Goal: Task Accomplishment & Management: Use online tool/utility

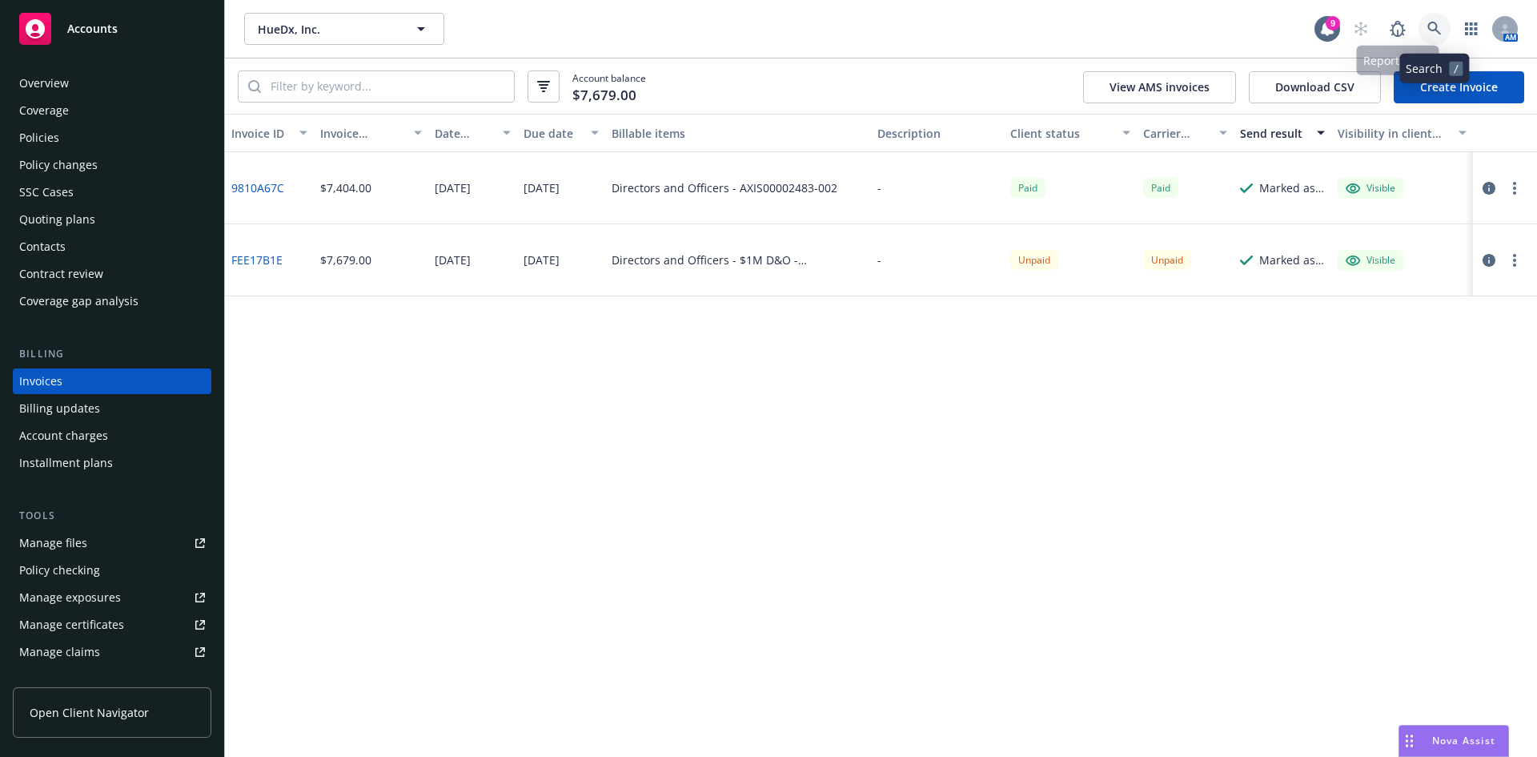
click at [1431, 18] on link at bounding box center [1435, 29] width 32 height 32
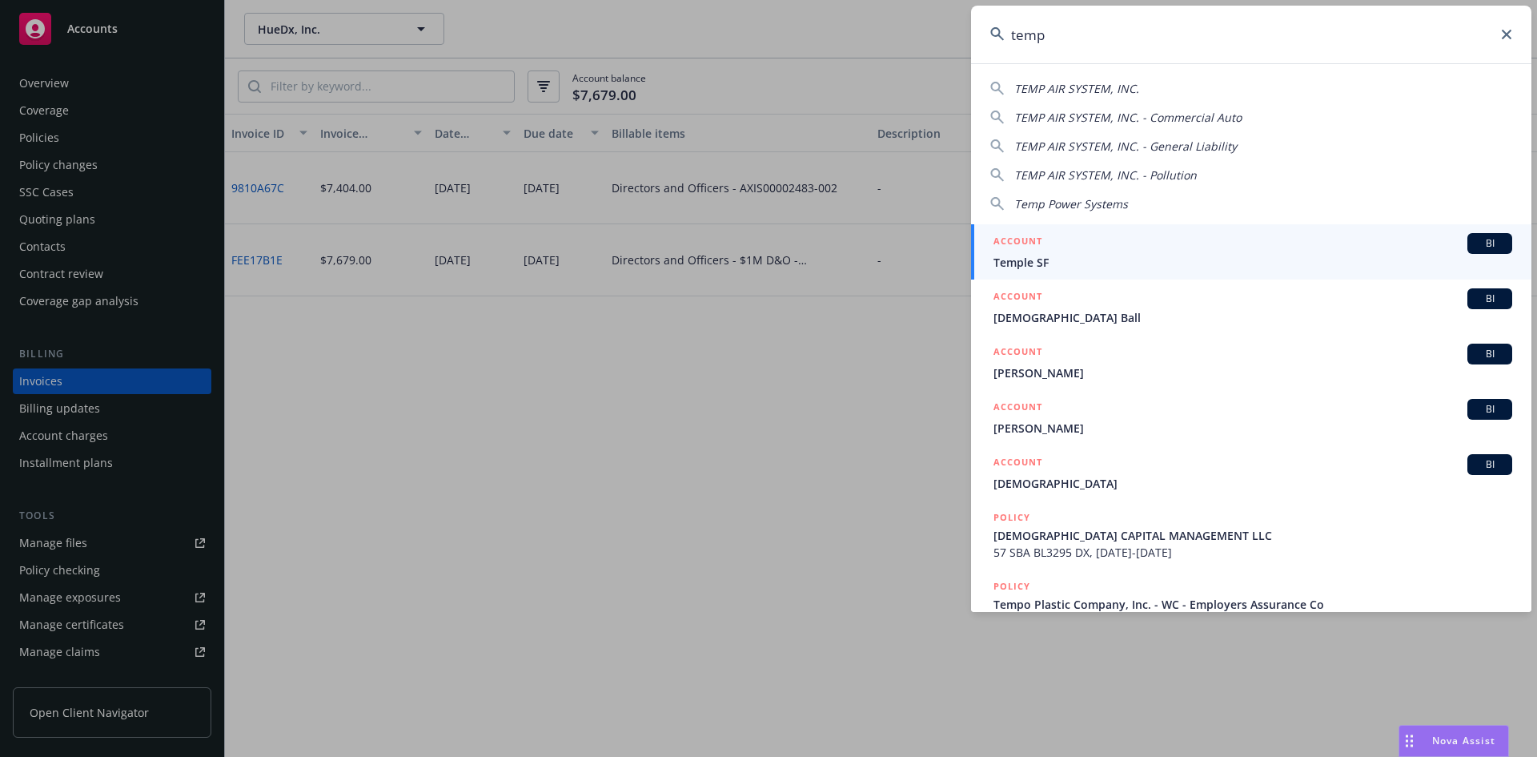
type input "temp"
click at [1196, 260] on span "Temple SF" at bounding box center [1253, 262] width 519 height 17
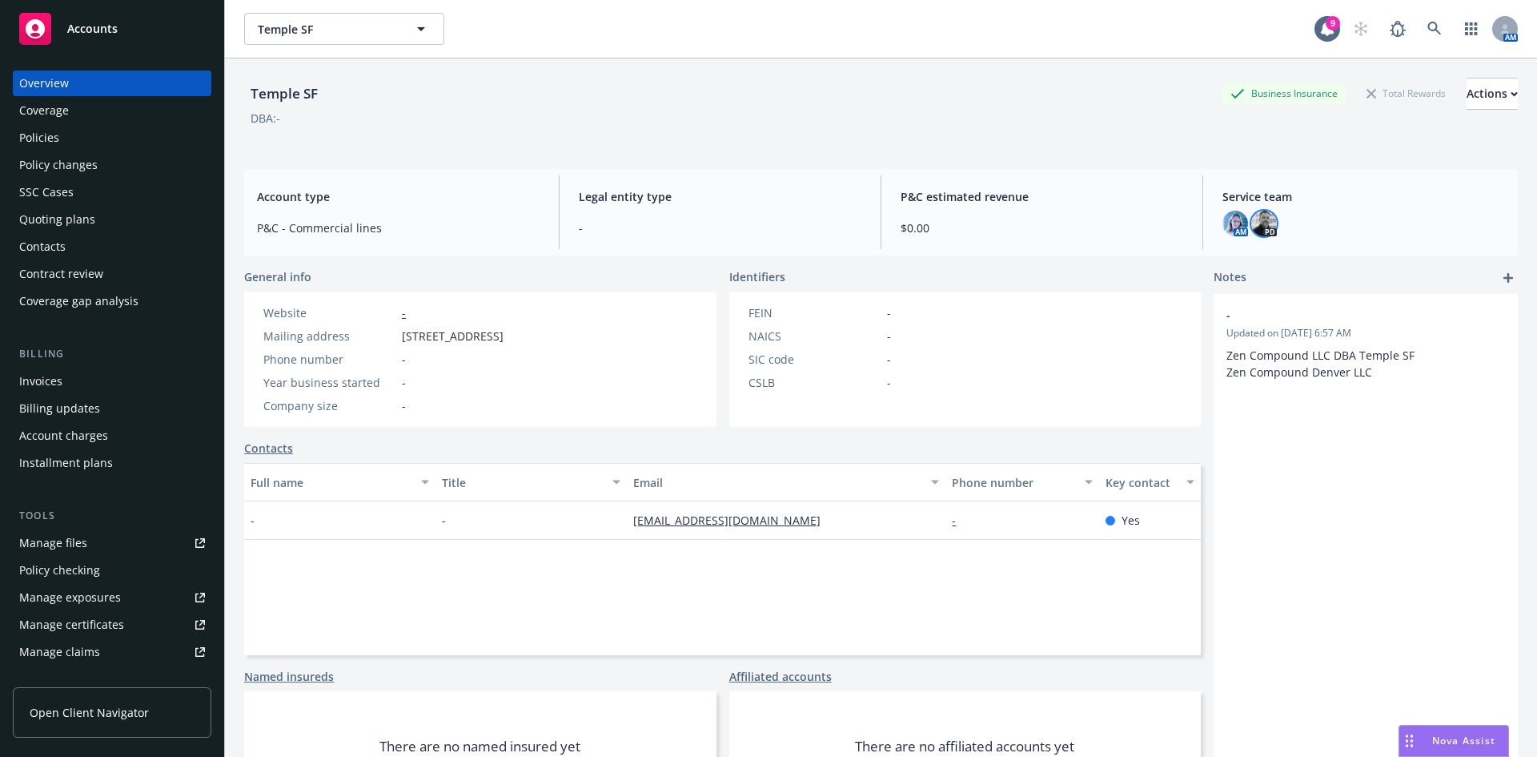
click at [1253, 223] on img at bounding box center [1265, 224] width 26 height 26
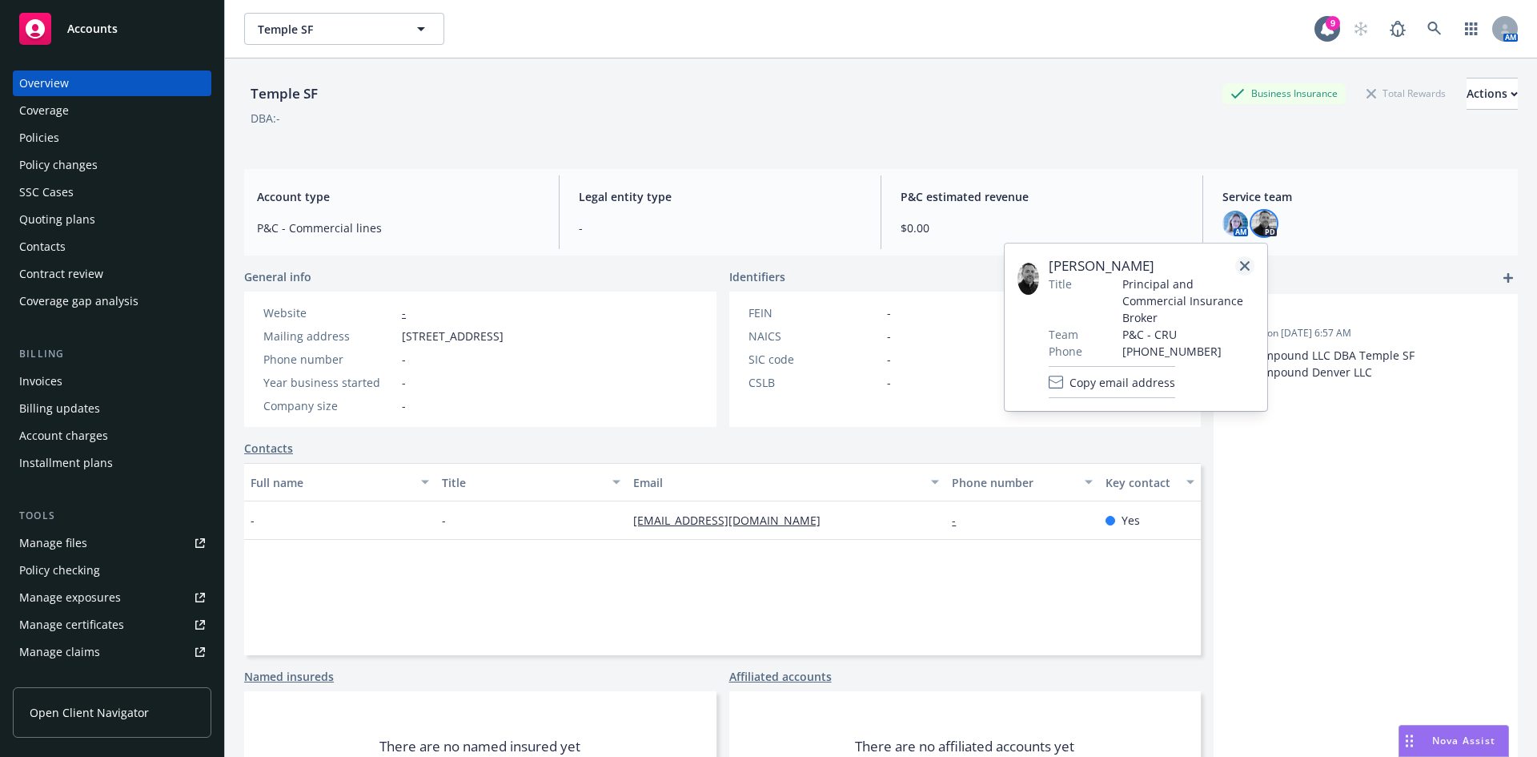
click at [1248, 256] on link "close" at bounding box center [1245, 265] width 19 height 19
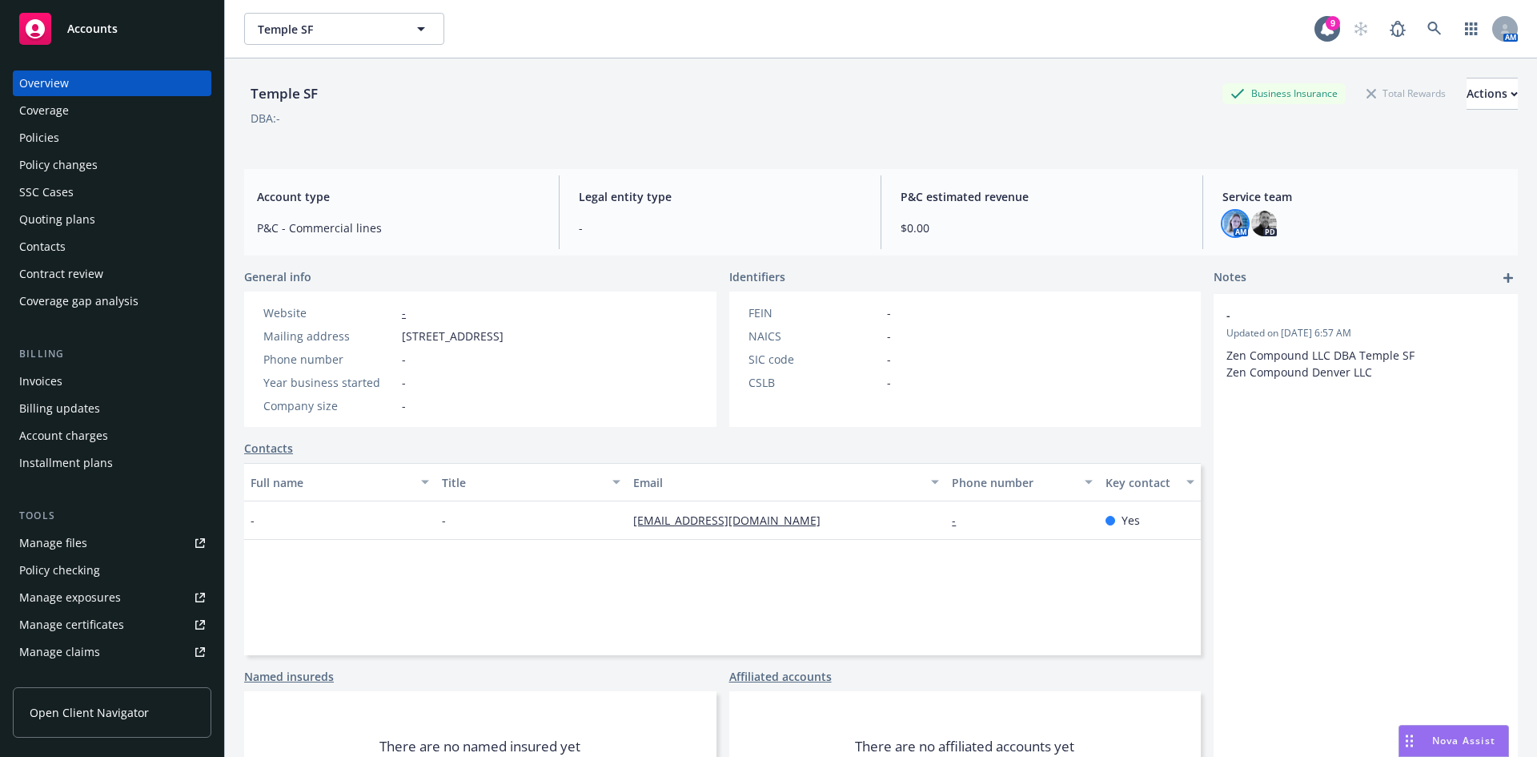
click at [1232, 231] on img at bounding box center [1236, 224] width 26 height 26
click at [1221, 259] on link "close" at bounding box center [1216, 265] width 19 height 19
drag, startPoint x: 155, startPoint y: 123, endPoint x: 147, endPoint y: 128, distance: 8.7
click at [151, 127] on div "Overview Coverage Policies Policy changes SSC Cases Quoting plans Contacts Cont…" at bounding box center [112, 191] width 199 height 243
click at [154, 131] on div "Policies" at bounding box center [112, 138] width 186 height 26
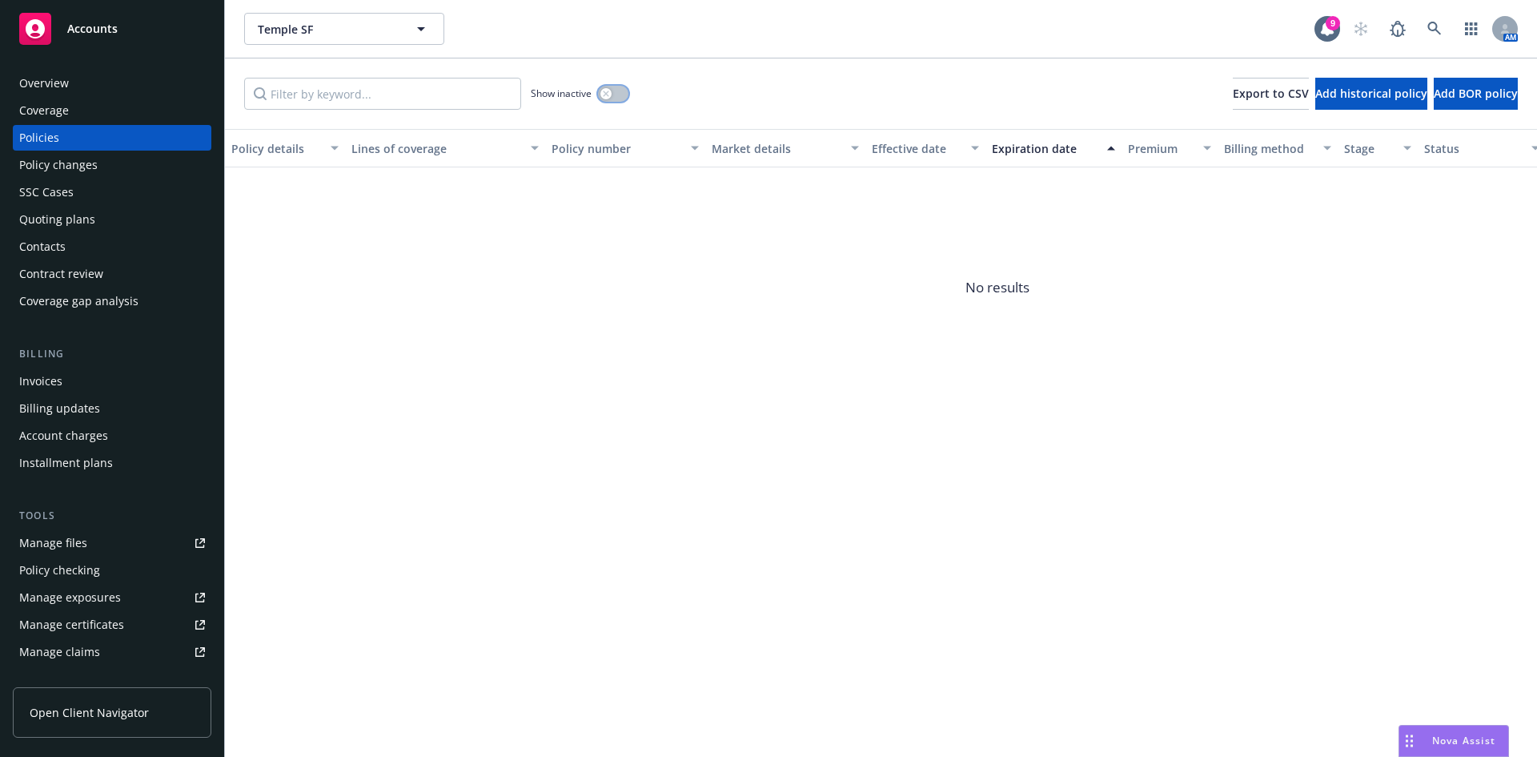
click at [602, 94] on div "button" at bounding box center [606, 93] width 11 height 11
click at [603, 94] on button "button" at bounding box center [613, 94] width 30 height 16
click at [1423, 24] on link at bounding box center [1435, 29] width 32 height 32
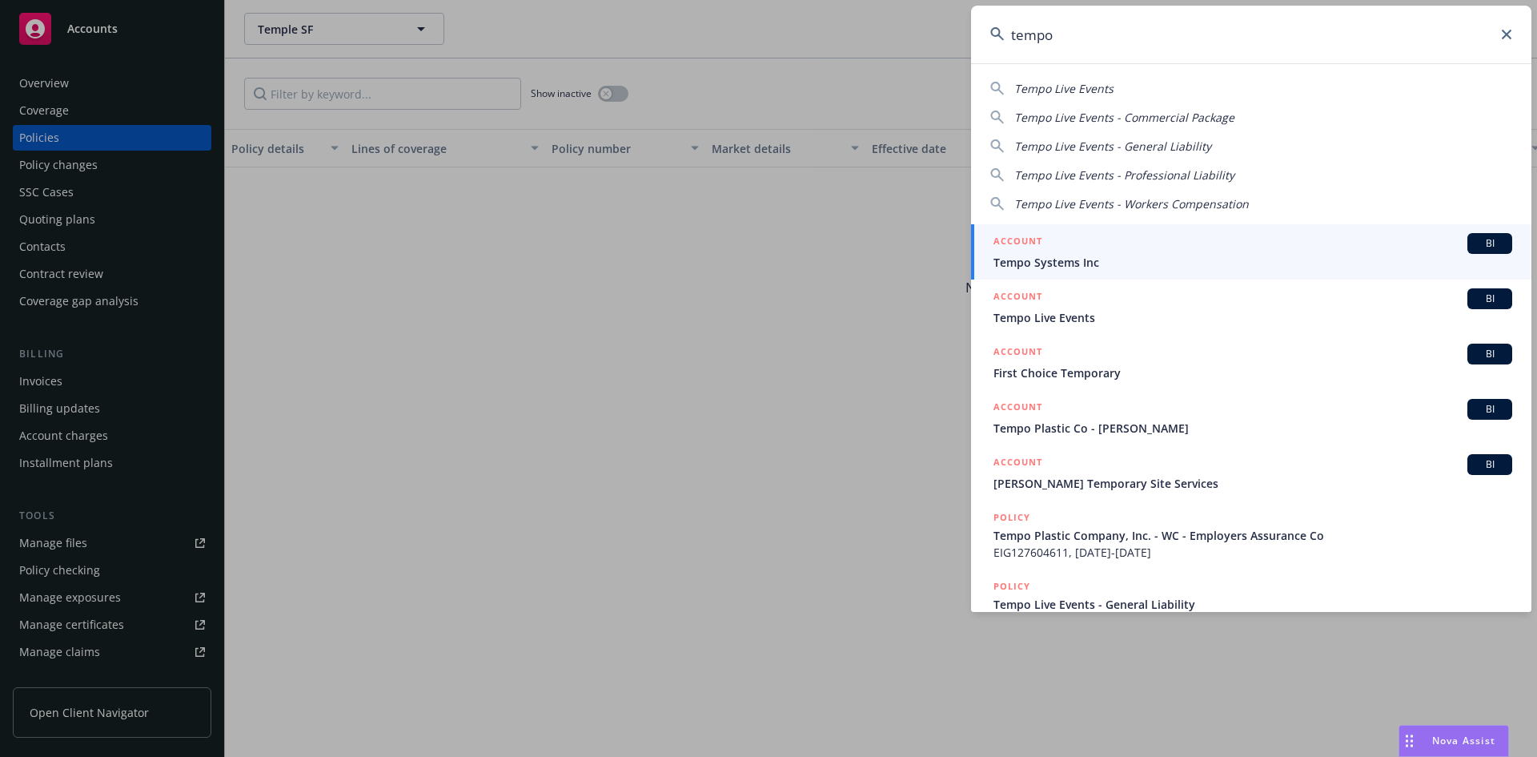
type input "tempo"
click at [1207, 250] on div "ACCOUNT BI" at bounding box center [1253, 243] width 519 height 21
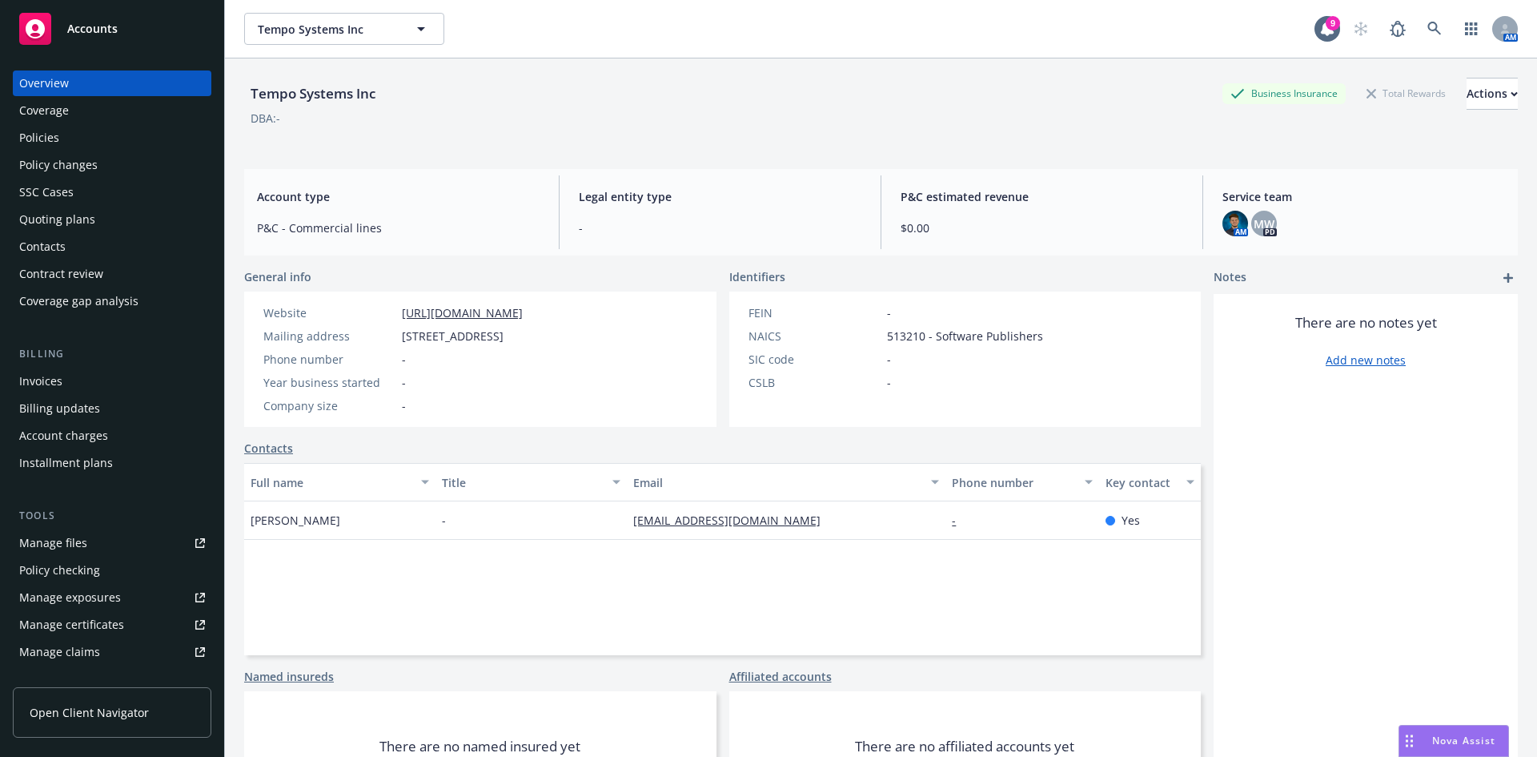
click at [103, 210] on div "Quoting plans" at bounding box center [112, 220] width 186 height 26
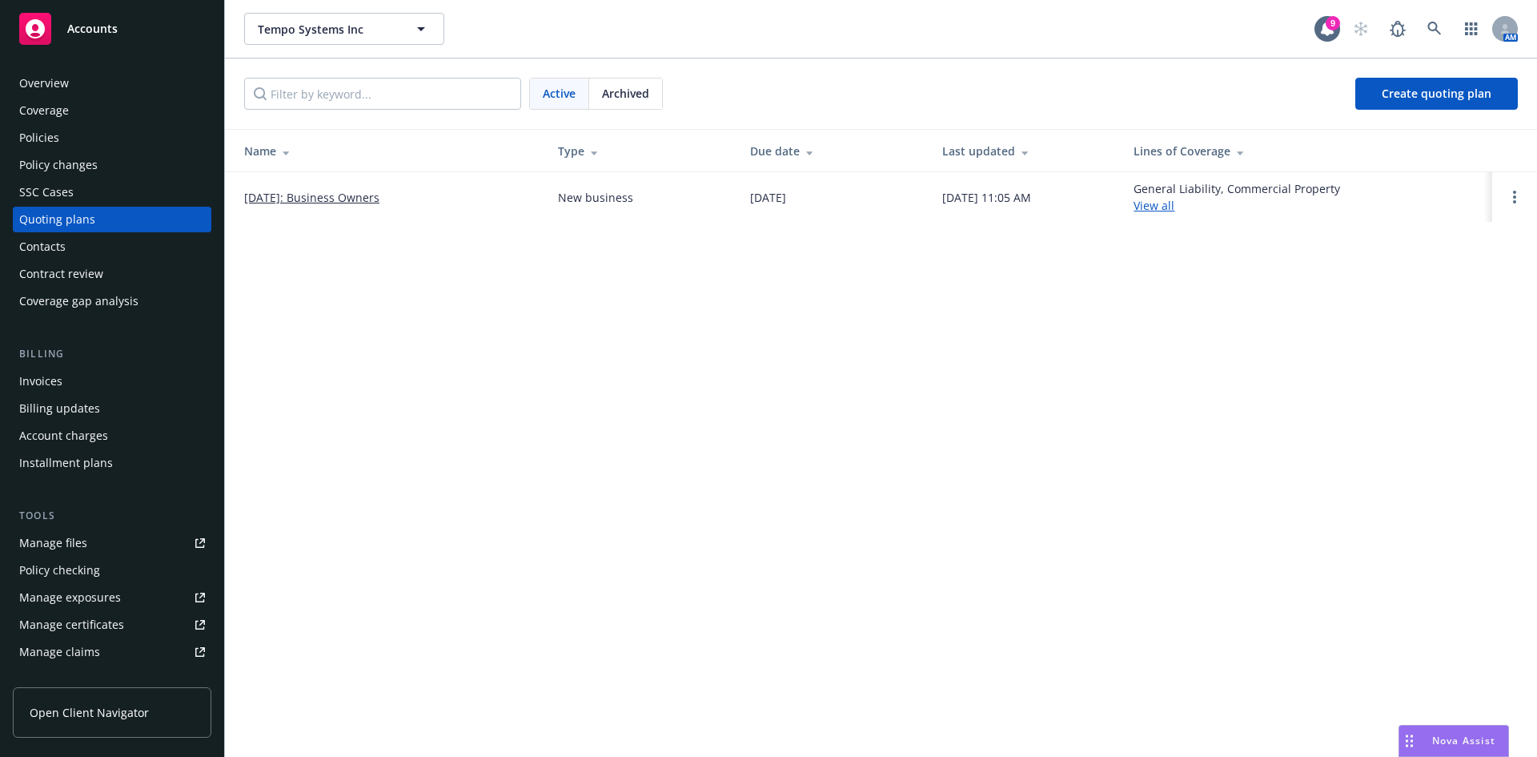
click at [377, 195] on link "09/10/2025: Business Owners" at bounding box center [311, 197] width 135 height 17
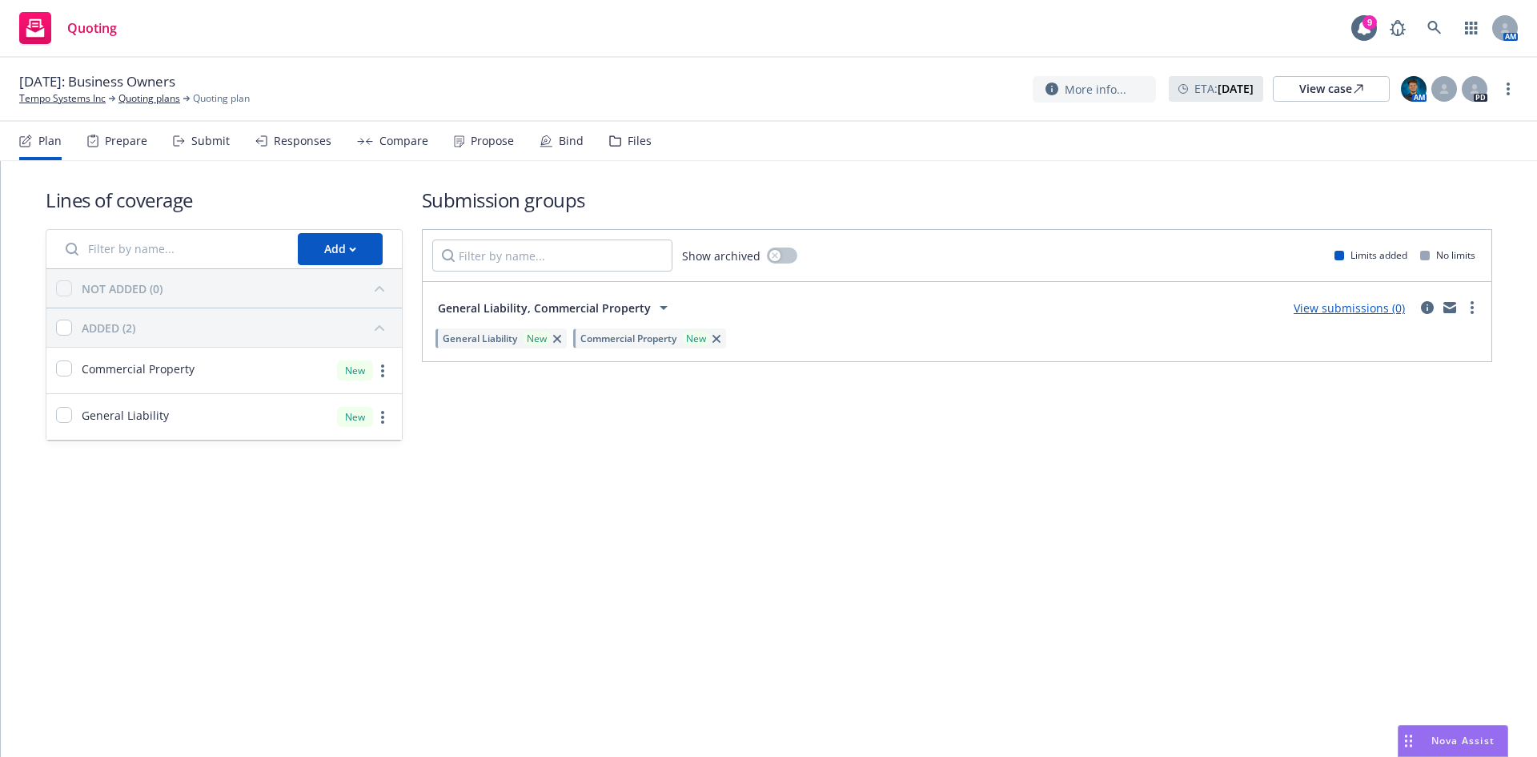
click at [609, 147] on div "Files" at bounding box center [630, 141] width 42 height 38
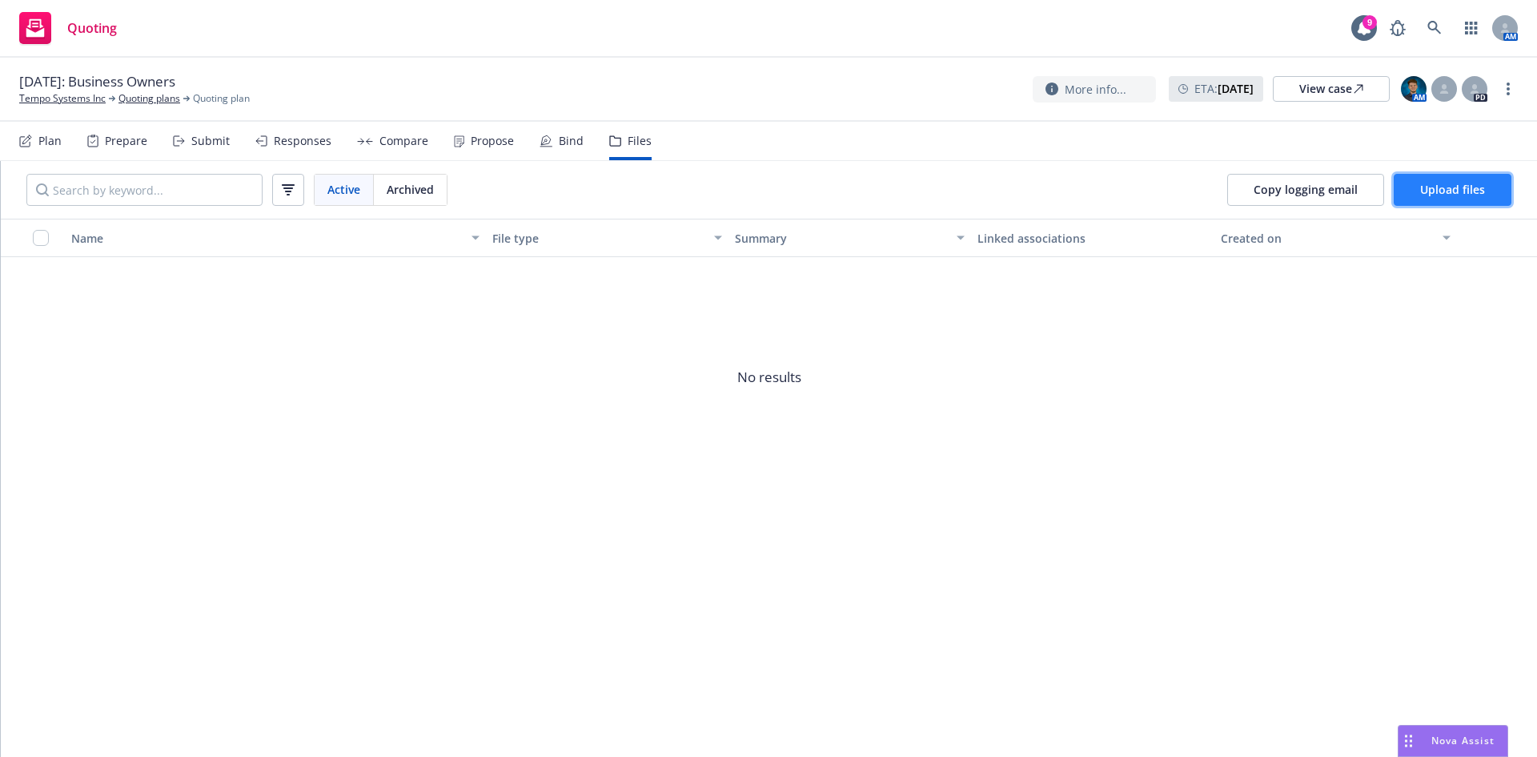
click at [1423, 194] on span "Upload files" at bounding box center [1453, 189] width 65 height 15
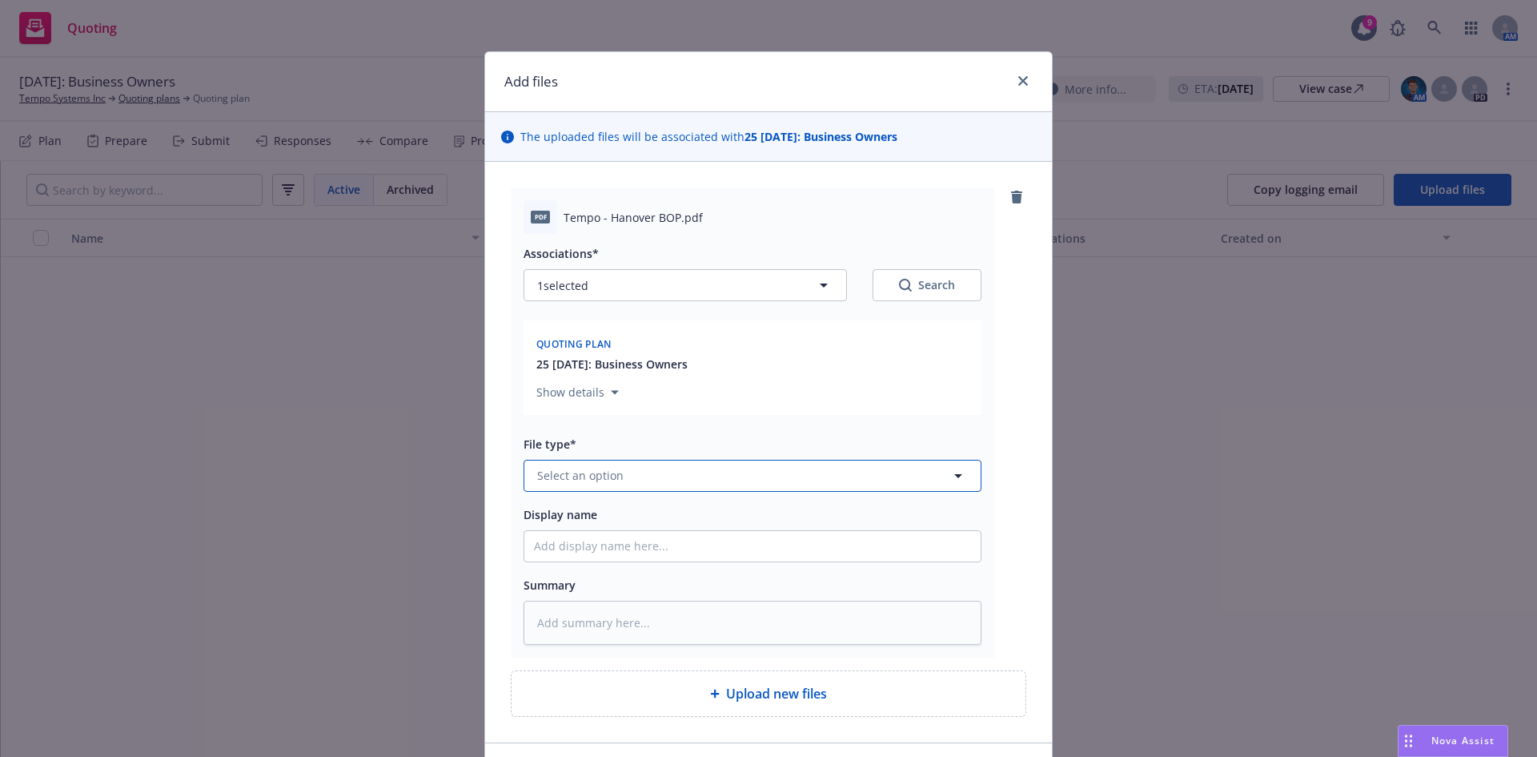
click at [680, 472] on button "Select an option" at bounding box center [753, 476] width 458 height 32
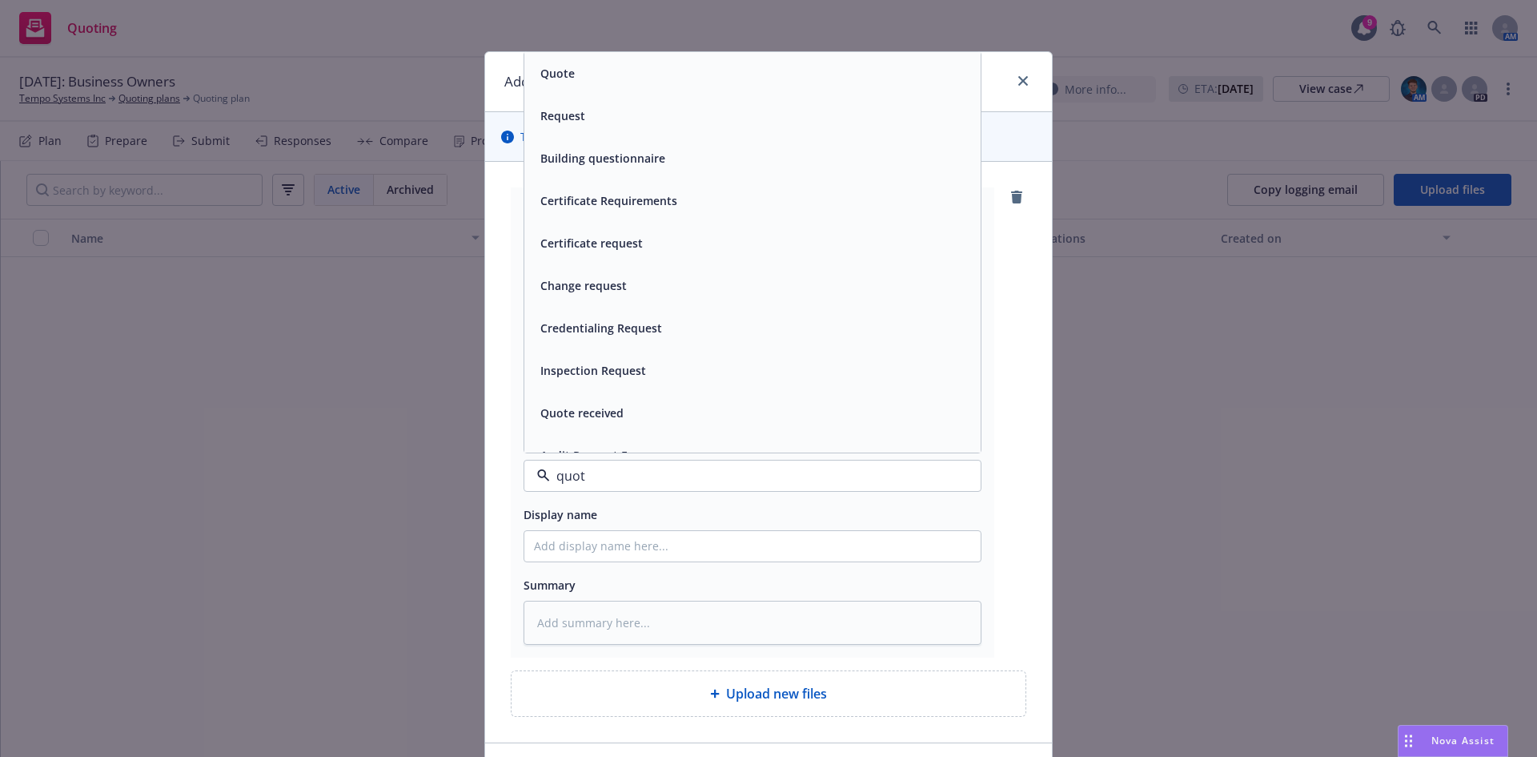
type input "quote"
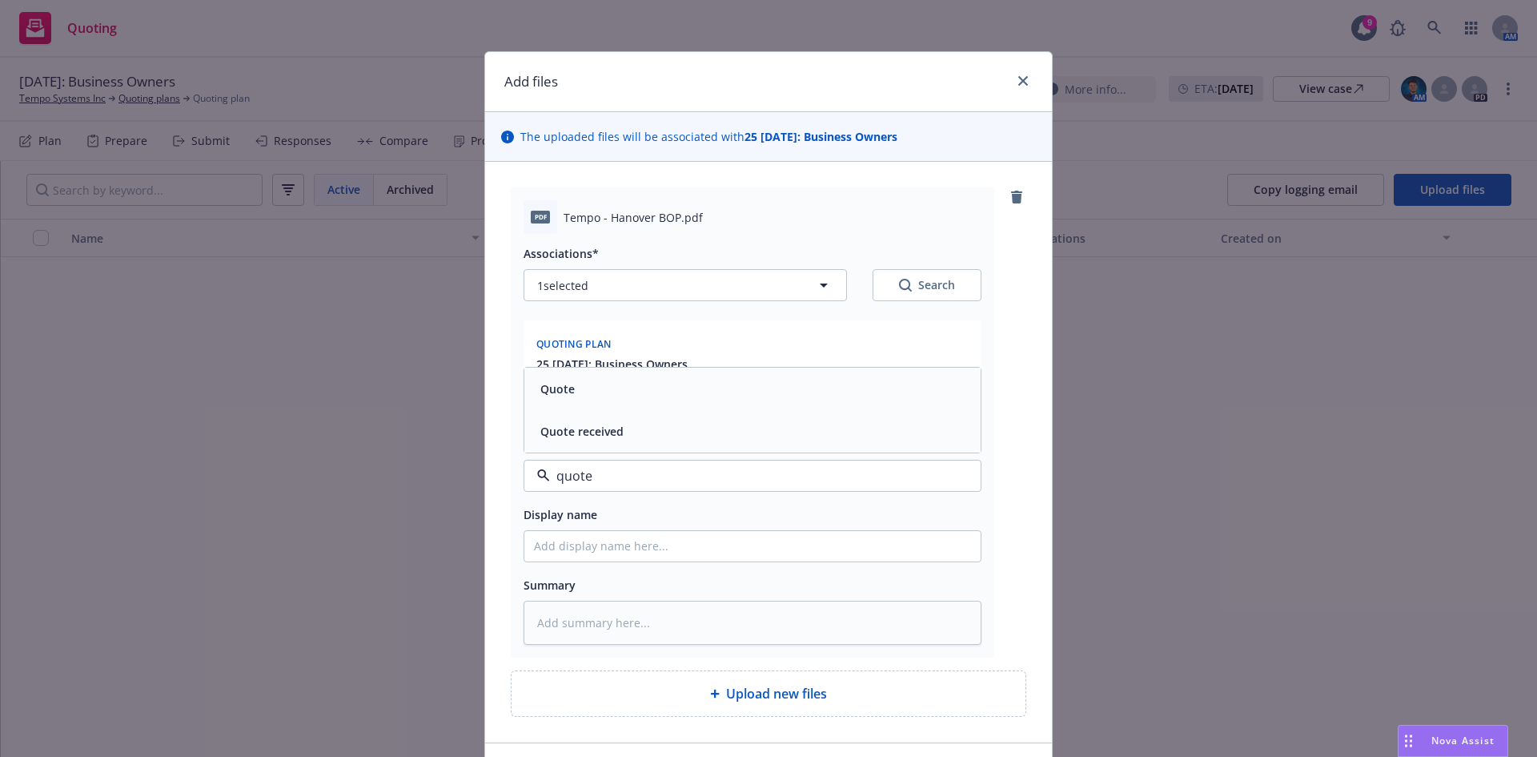
click at [655, 384] on div "Quote" at bounding box center [752, 388] width 437 height 23
type textarea "x"
click at [699, 562] on div "Associations* 1 selected Search Quoting plan 25 09/10/2025: Business Owners Sho…" at bounding box center [753, 439] width 458 height 411
click at [685, 545] on input "Display name" at bounding box center [752, 546] width 456 height 30
type input "Hanover BOP"
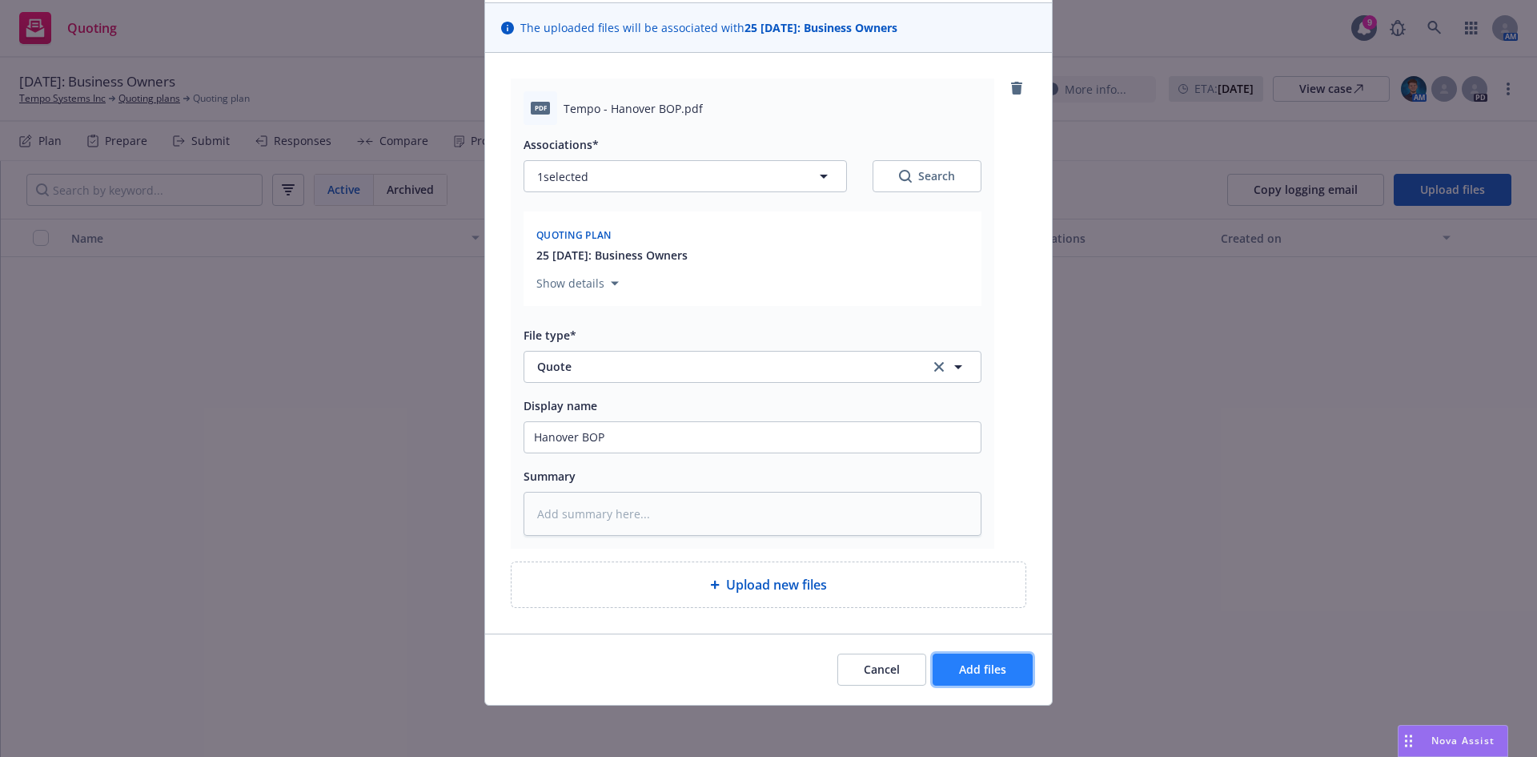
click at [968, 673] on span "Add files" at bounding box center [982, 668] width 47 height 15
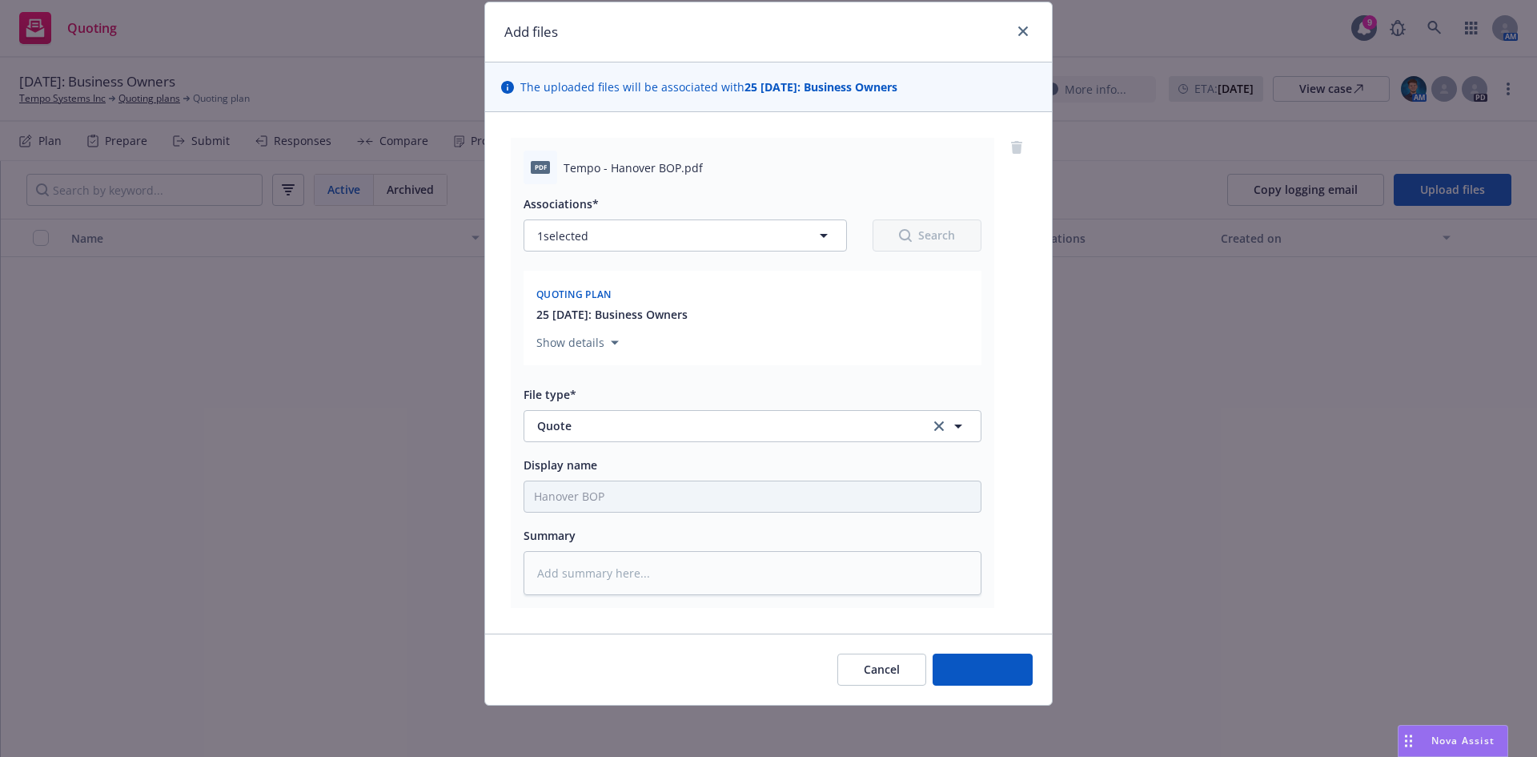
scroll to position [50, 0]
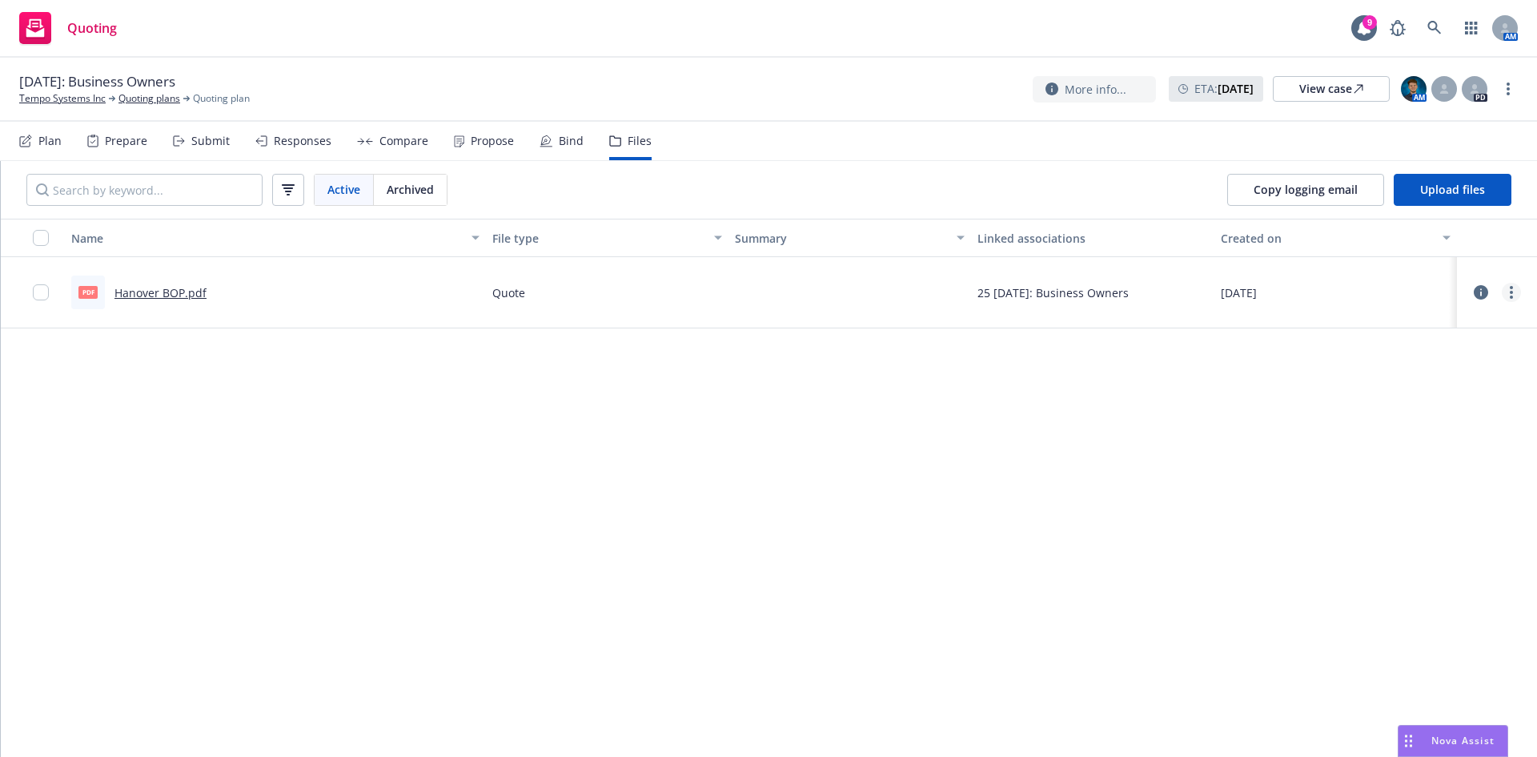
click at [1510, 296] on icon "more" at bounding box center [1511, 292] width 3 height 13
click at [1426, 202] on button "Upload files" at bounding box center [1453, 190] width 118 height 32
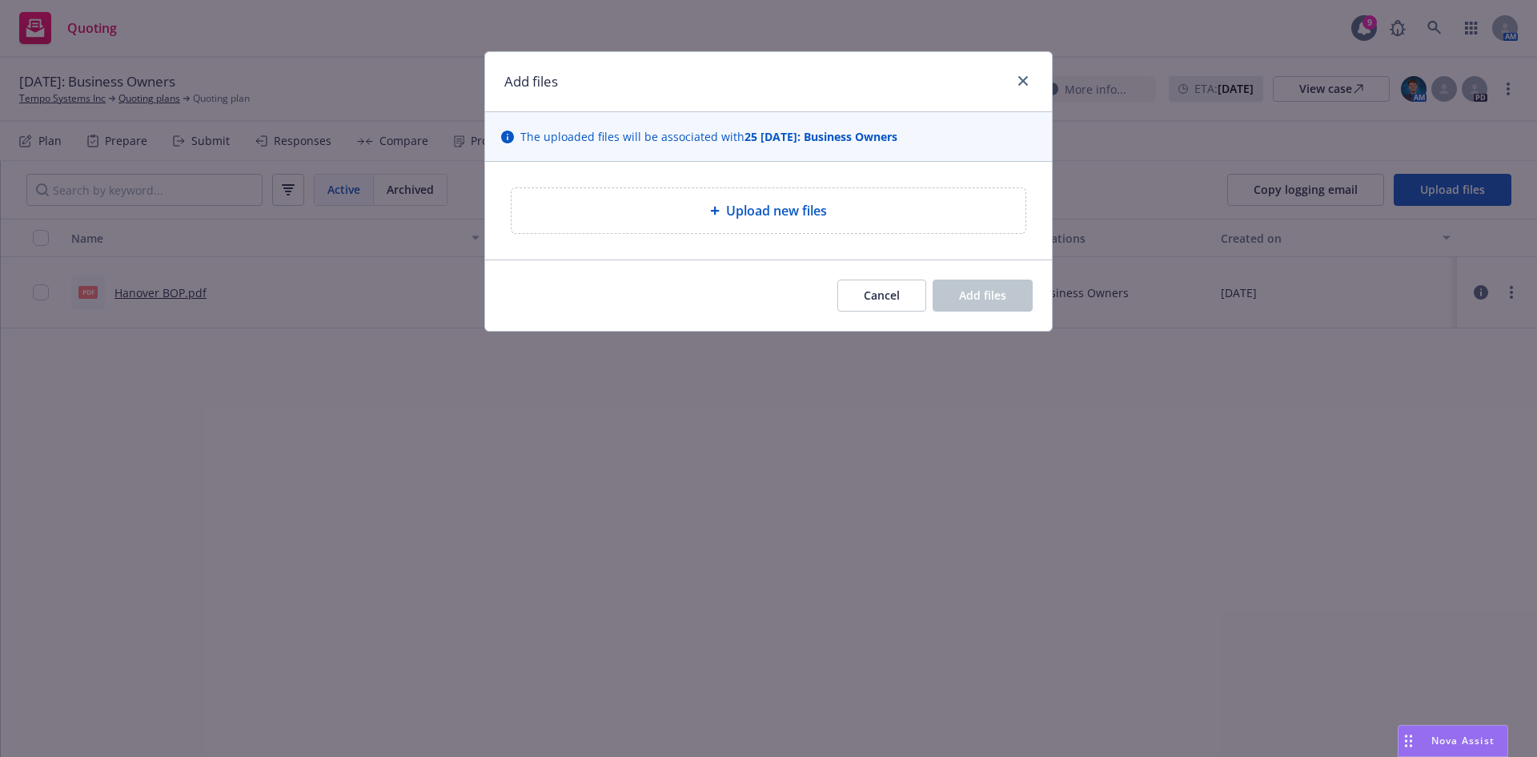
type textarea "x"
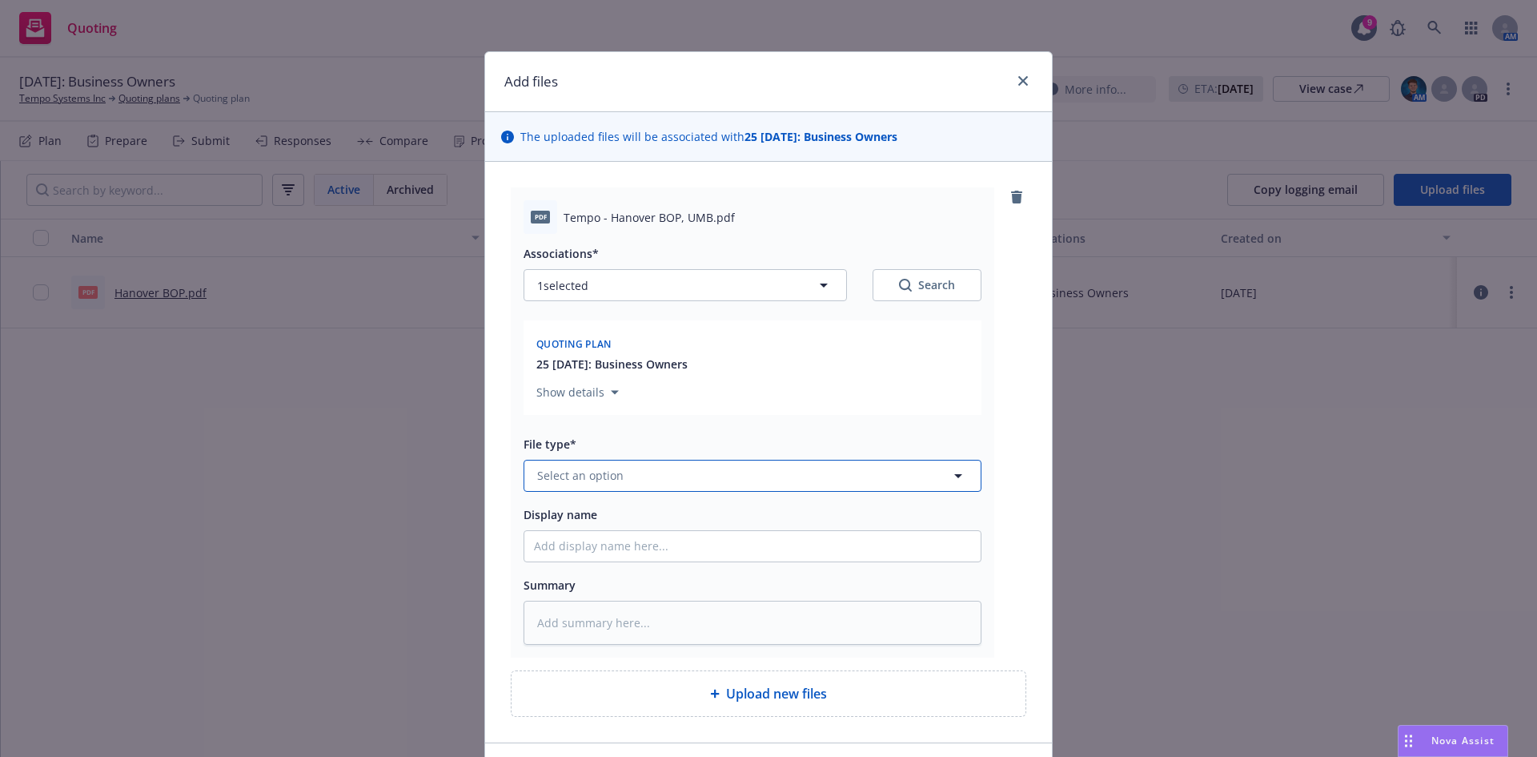
click at [637, 471] on button "Select an option" at bounding box center [753, 476] width 458 height 32
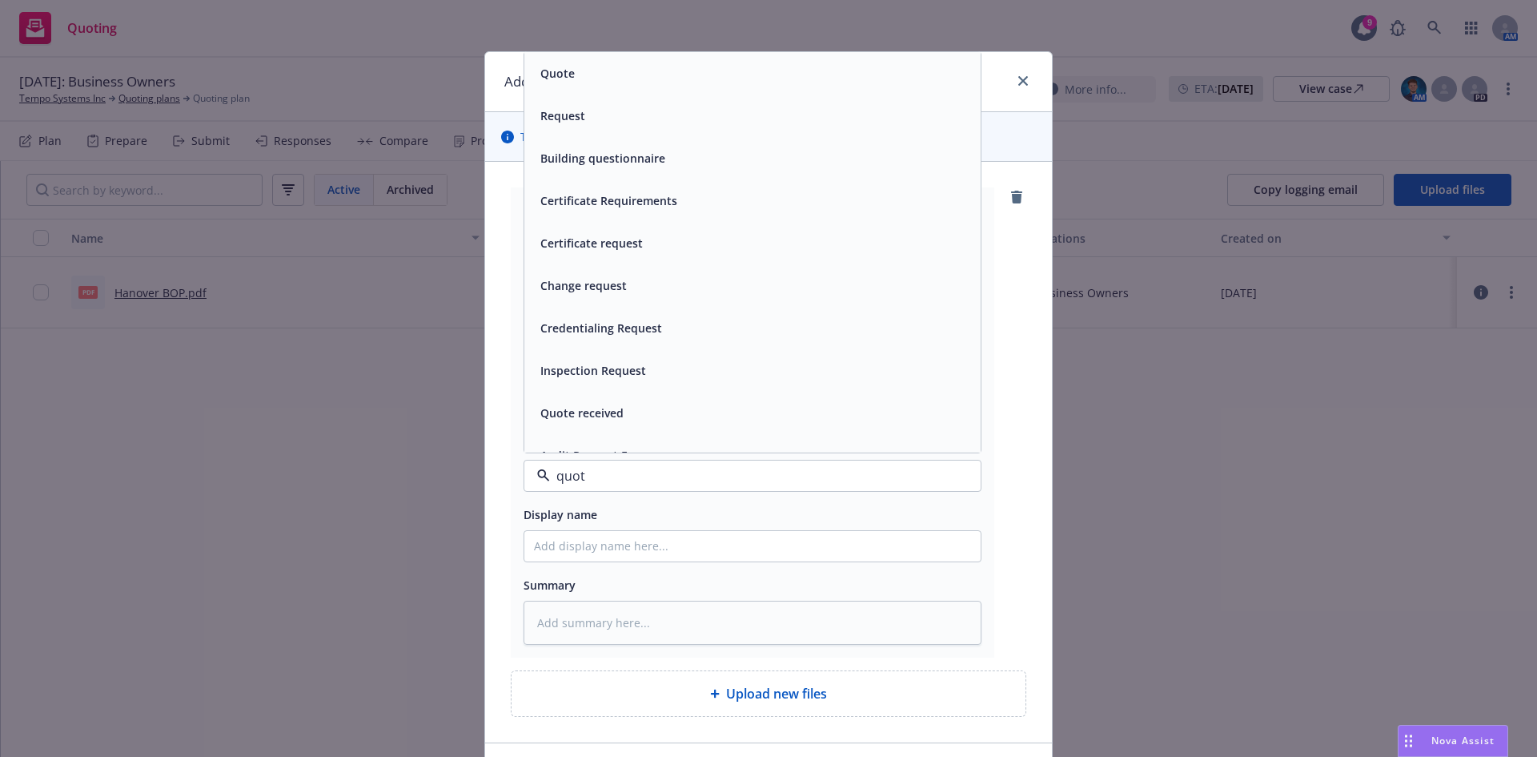
type input "quote"
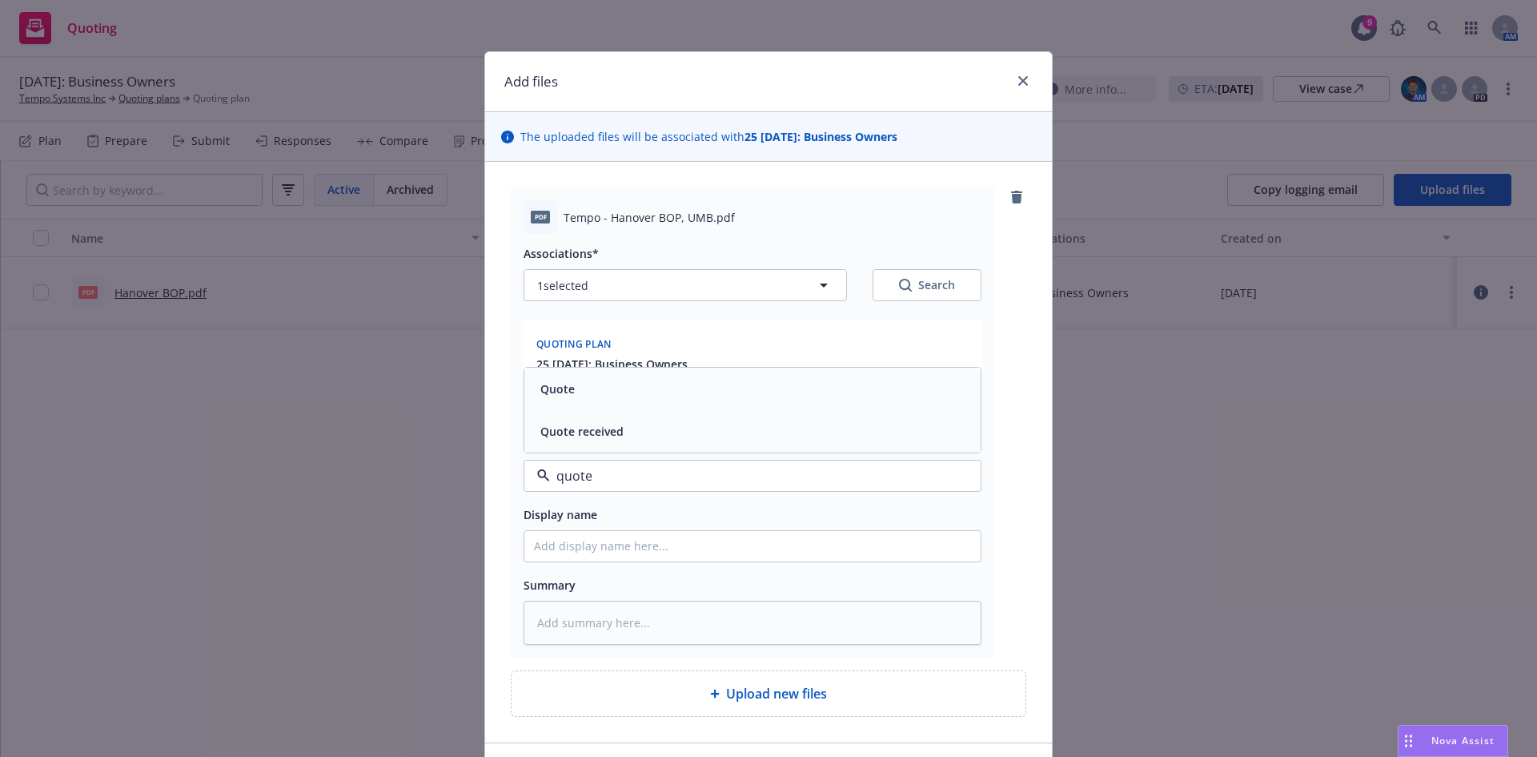
click at [599, 405] on div "Quote" at bounding box center [752, 389] width 456 height 42
type textarea "x"
click at [629, 548] on input "Display name" at bounding box center [752, 546] width 456 height 30
type input "Hanover BOP"
type textarea "x"
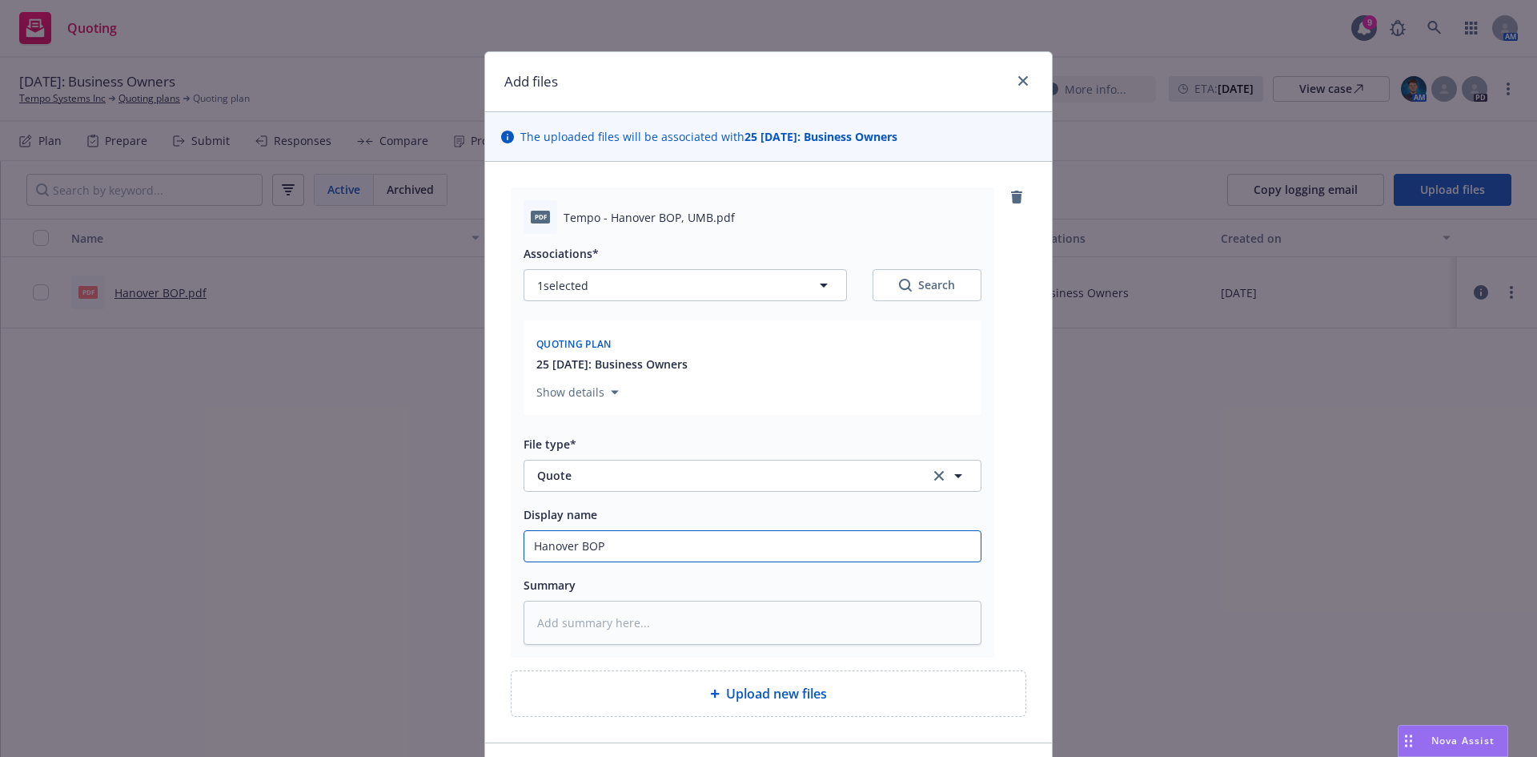
type input "Hanover BOP,"
type textarea "x"
type input "Hanover BOP,"
type textarea "x"
type input "Hanover BOP, U"
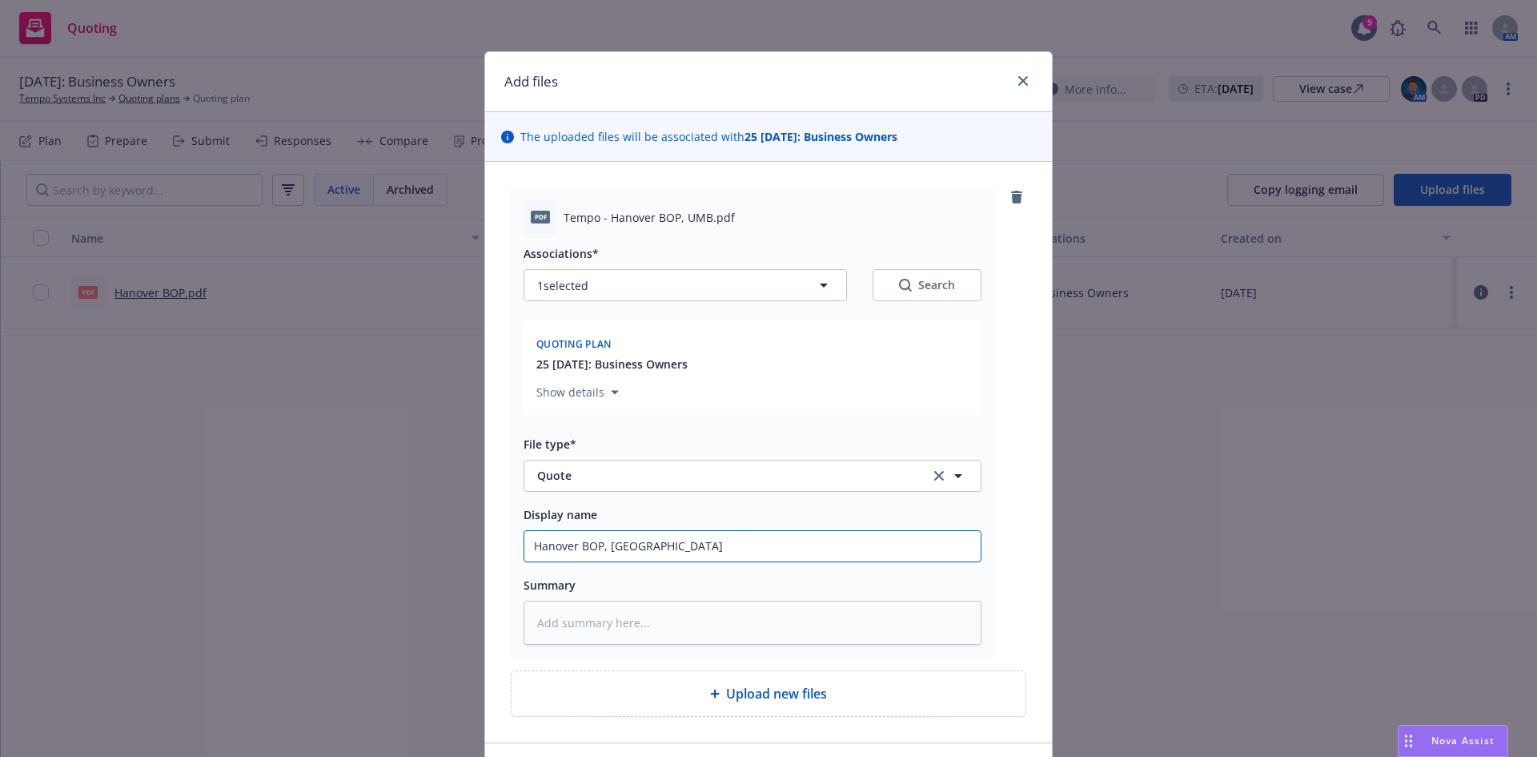
type textarea "x"
type input "Hanover BOP, UMB"
type textarea "x"
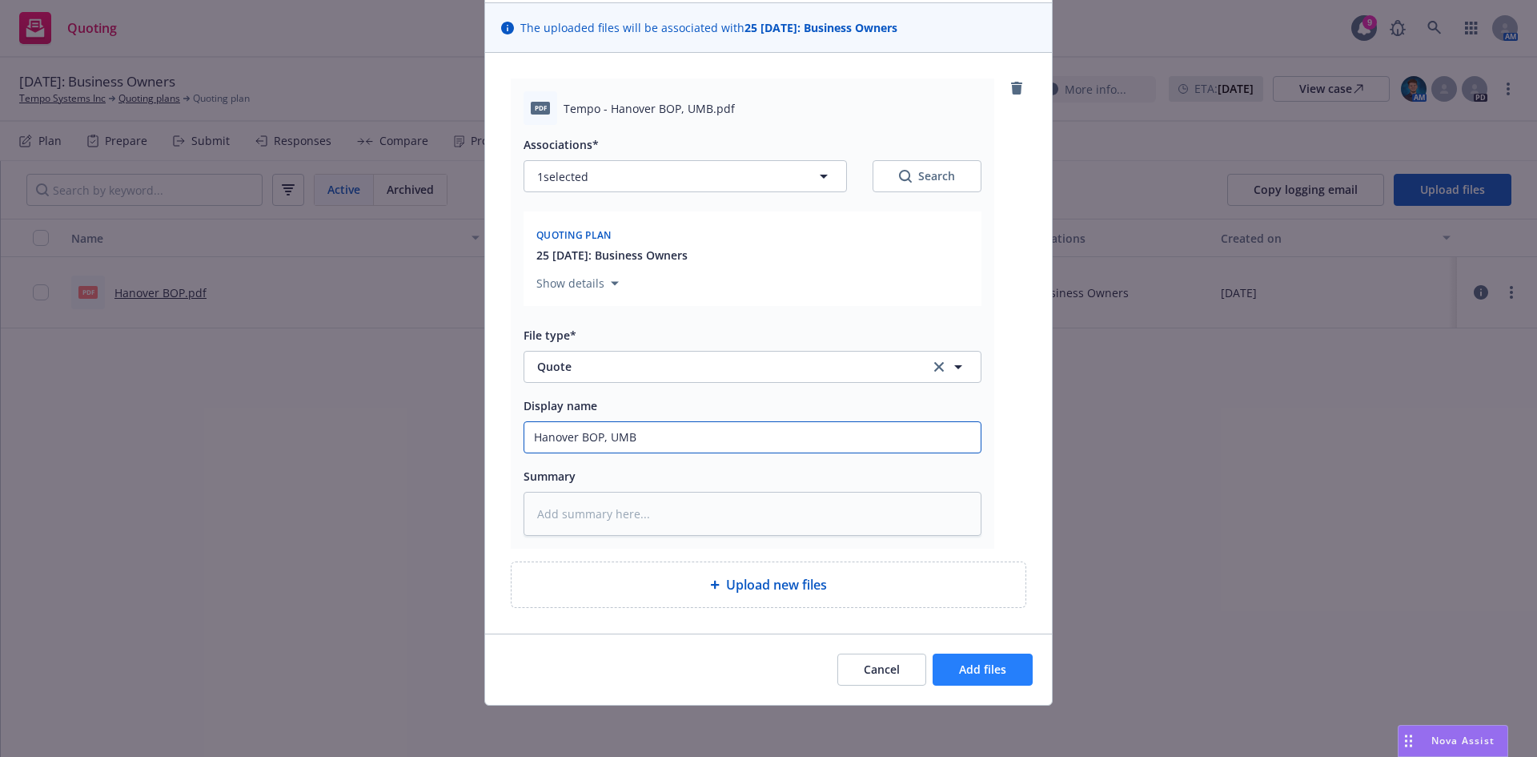
type input "Hanover BOP, UMB"
click at [961, 662] on span "Add files" at bounding box center [982, 668] width 47 height 15
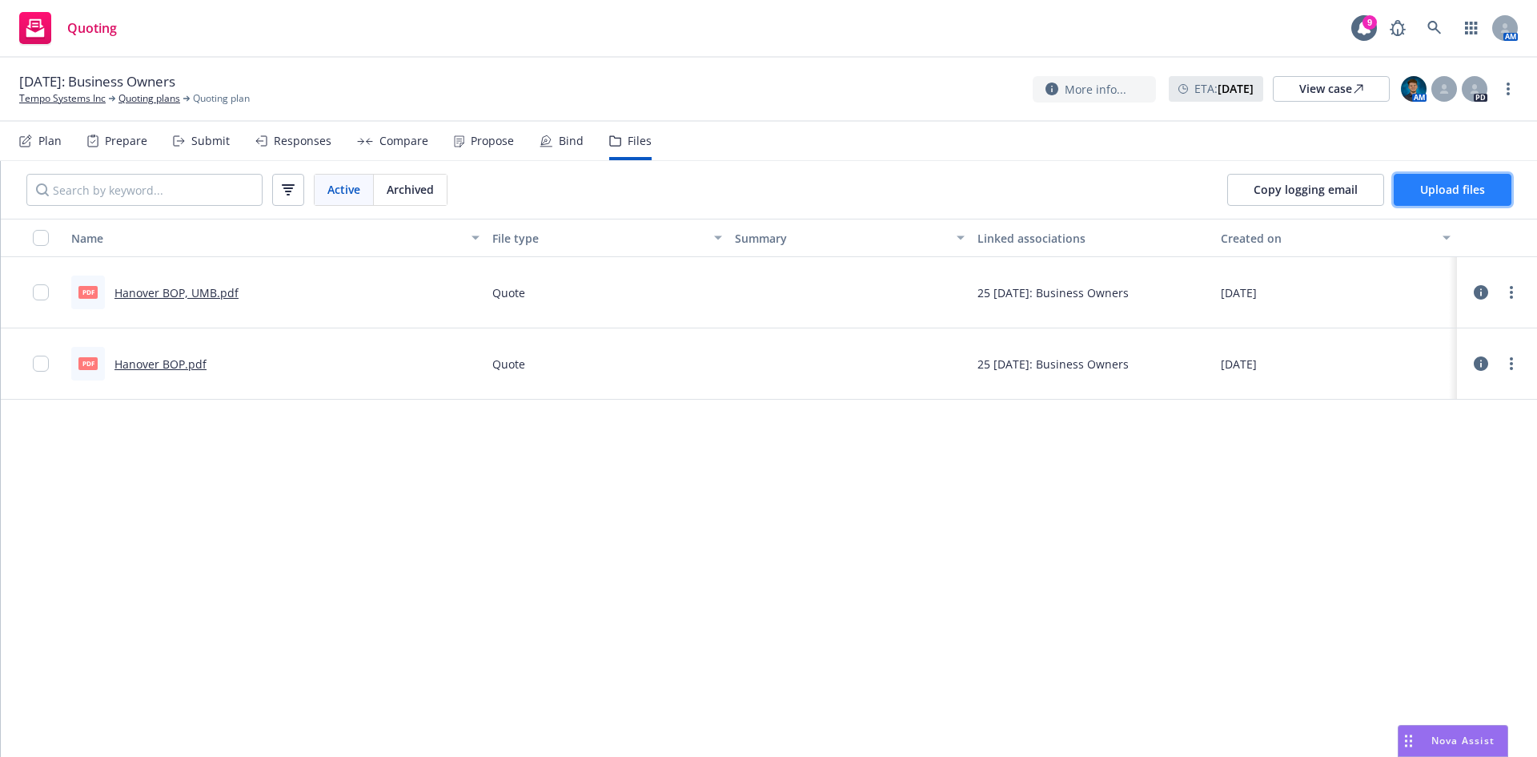
click at [1445, 198] on button "Upload files" at bounding box center [1453, 190] width 118 height 32
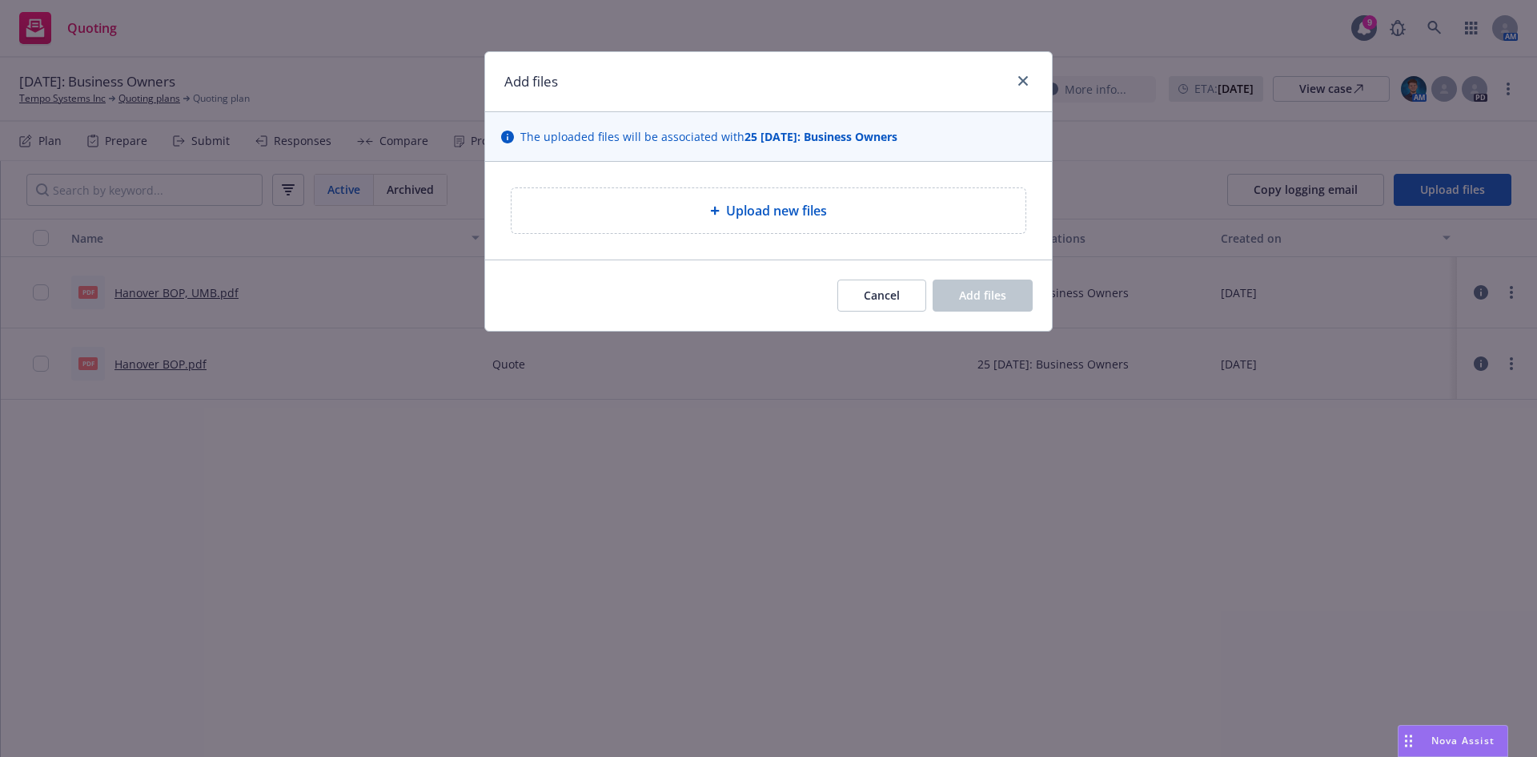
type textarea "x"
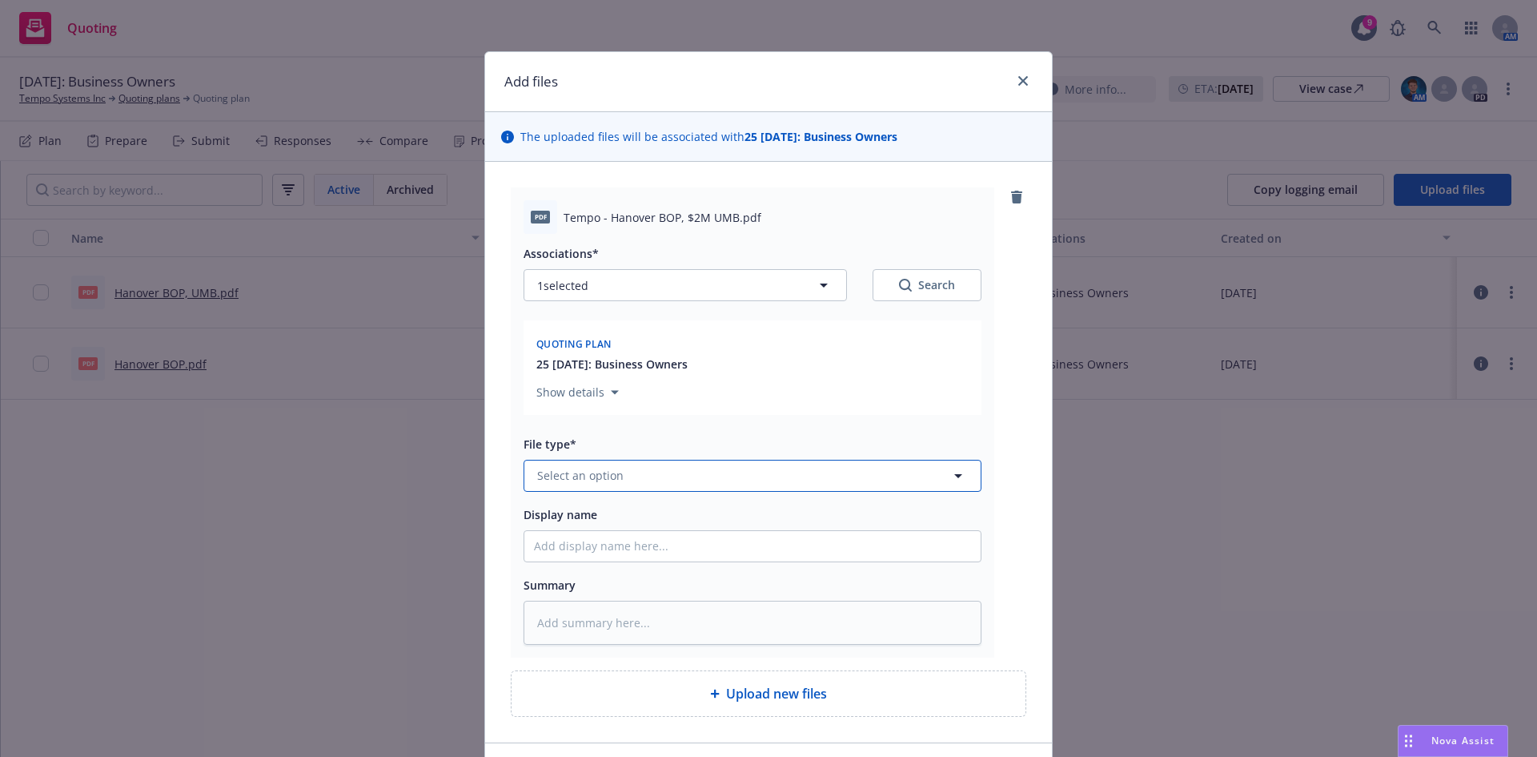
click at [659, 475] on button "Select an option" at bounding box center [753, 476] width 458 height 32
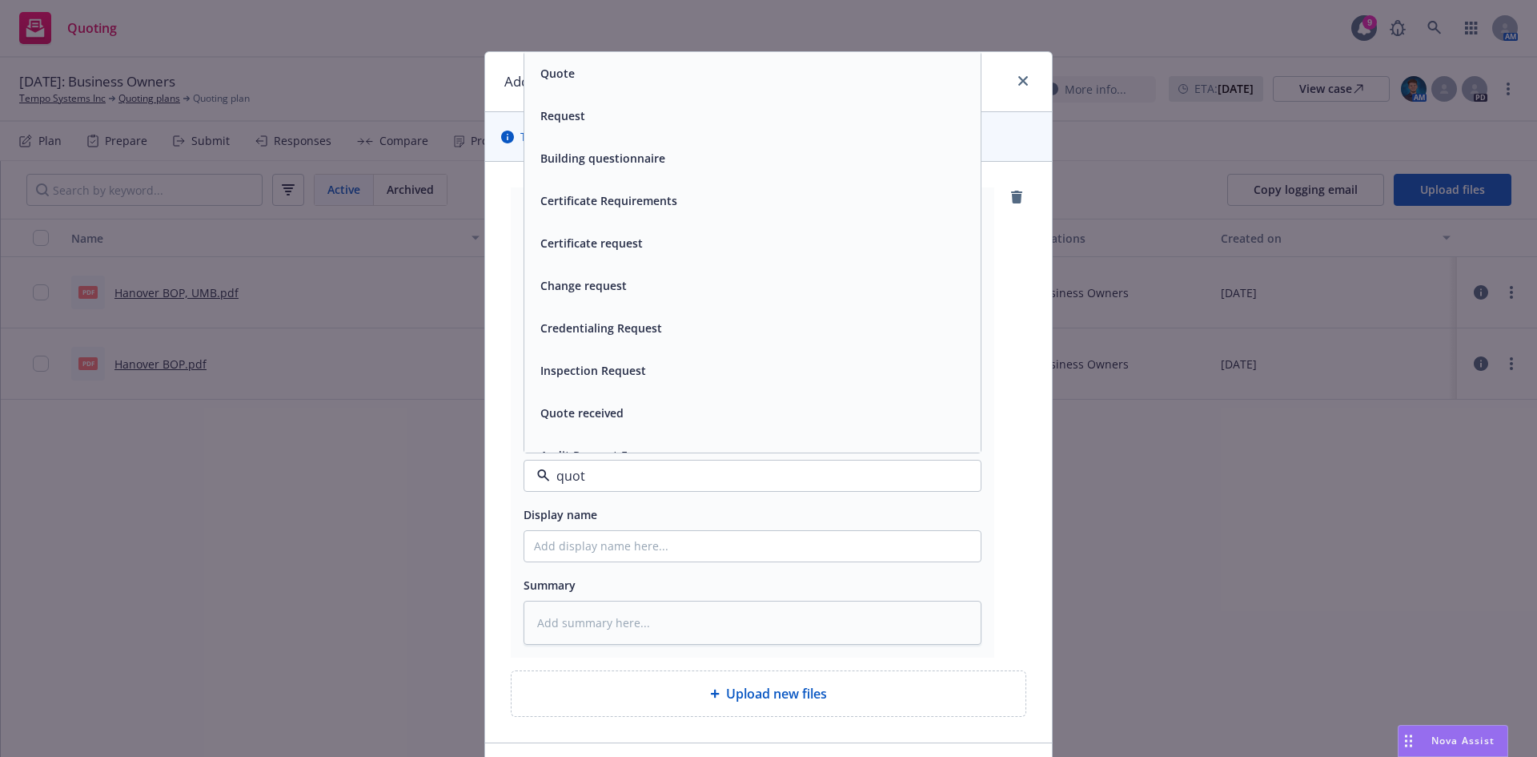
type input "quote"
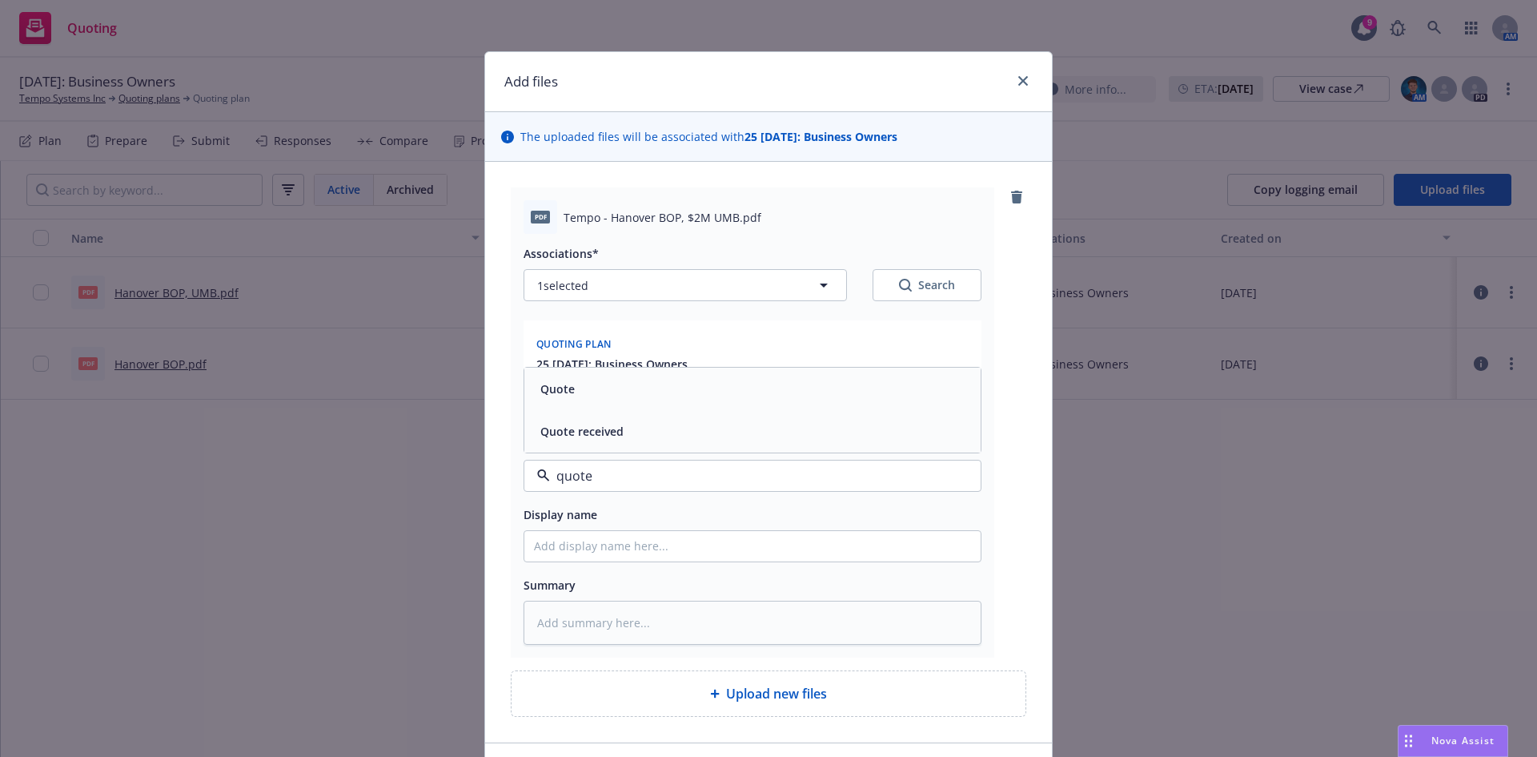
click at [653, 375] on div "Quote" at bounding box center [752, 389] width 456 height 42
type textarea "x"
click at [657, 549] on input "Display name" at bounding box center [752, 546] width 456 height 30
type input "Hanover BOP"
type textarea "x"
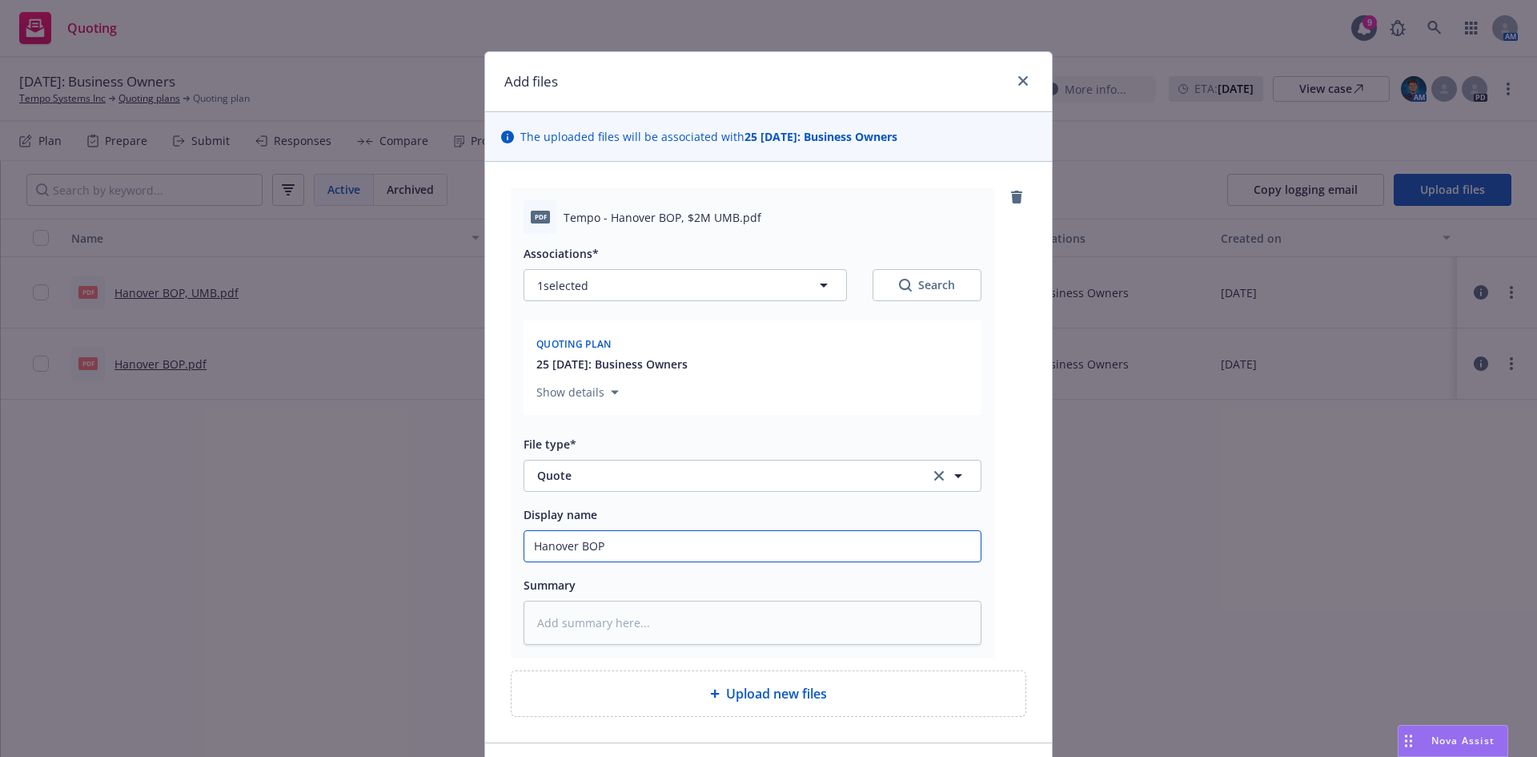
type input "Hanover BOP,"
type textarea "x"
type input "Hanover BOP,"
type textarea "x"
type input "Hanover BOP, 2"
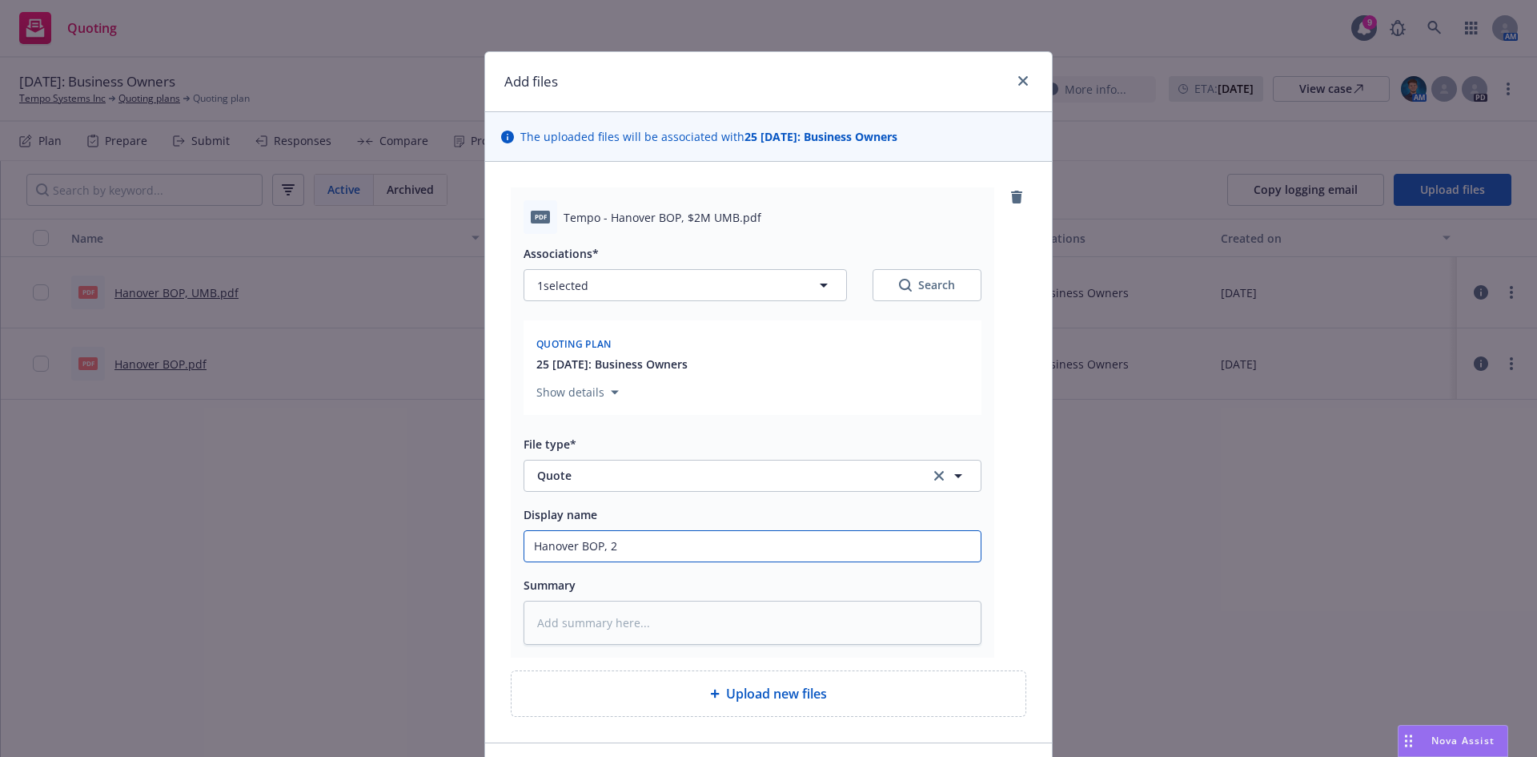
type textarea "x"
type input "Hanover BOP, 2M"
type textarea "x"
type input "Hanover BOP, 2M"
type textarea "x"
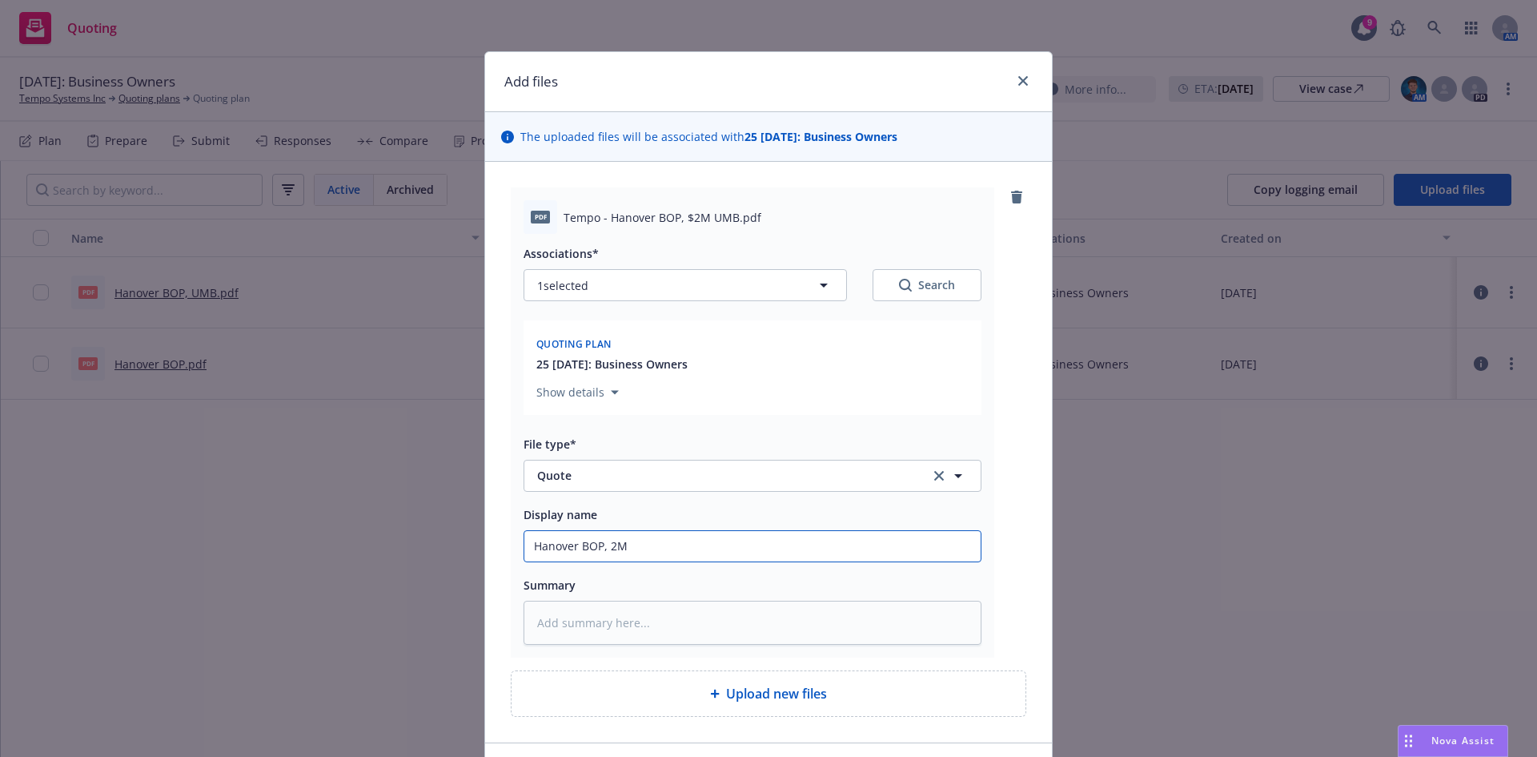
type input "Hanover BOP, 2M U"
type textarea "x"
type input "Hanover BOP, 2M UM"
type textarea "x"
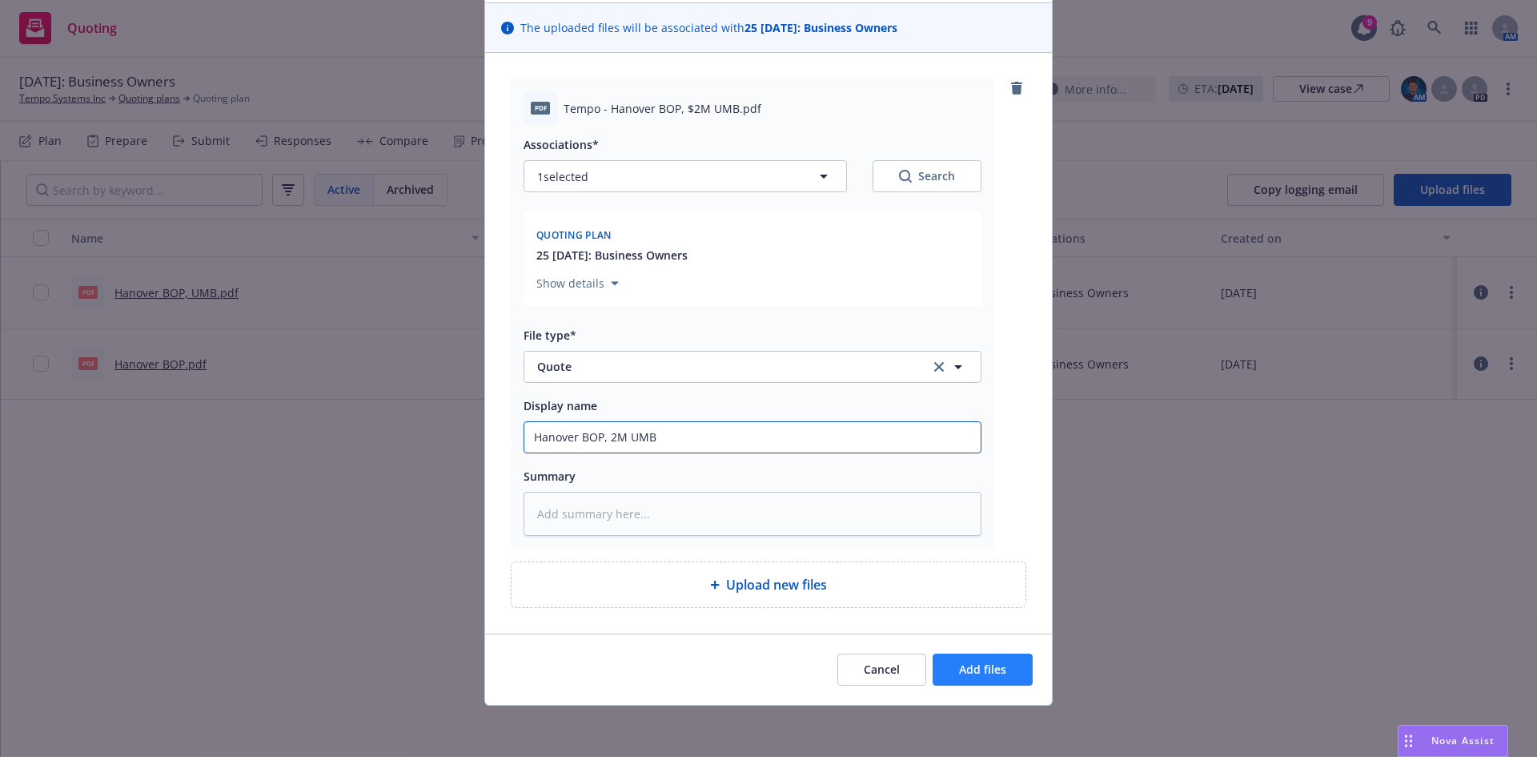
type input "Hanover BOP, 2M UMB"
click at [970, 684] on button "Add files" at bounding box center [983, 669] width 100 height 32
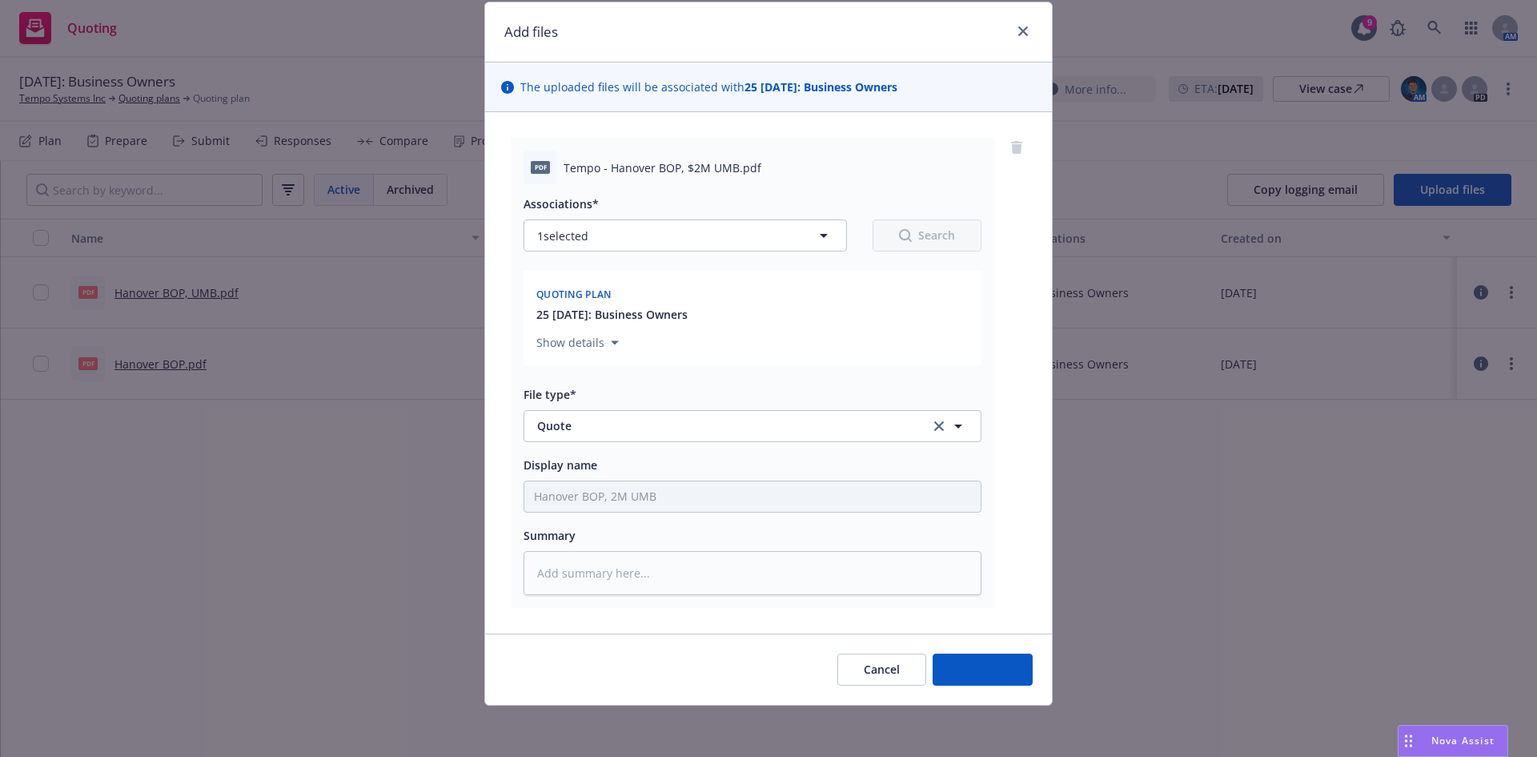
scroll to position [50, 0]
type textarea "x"
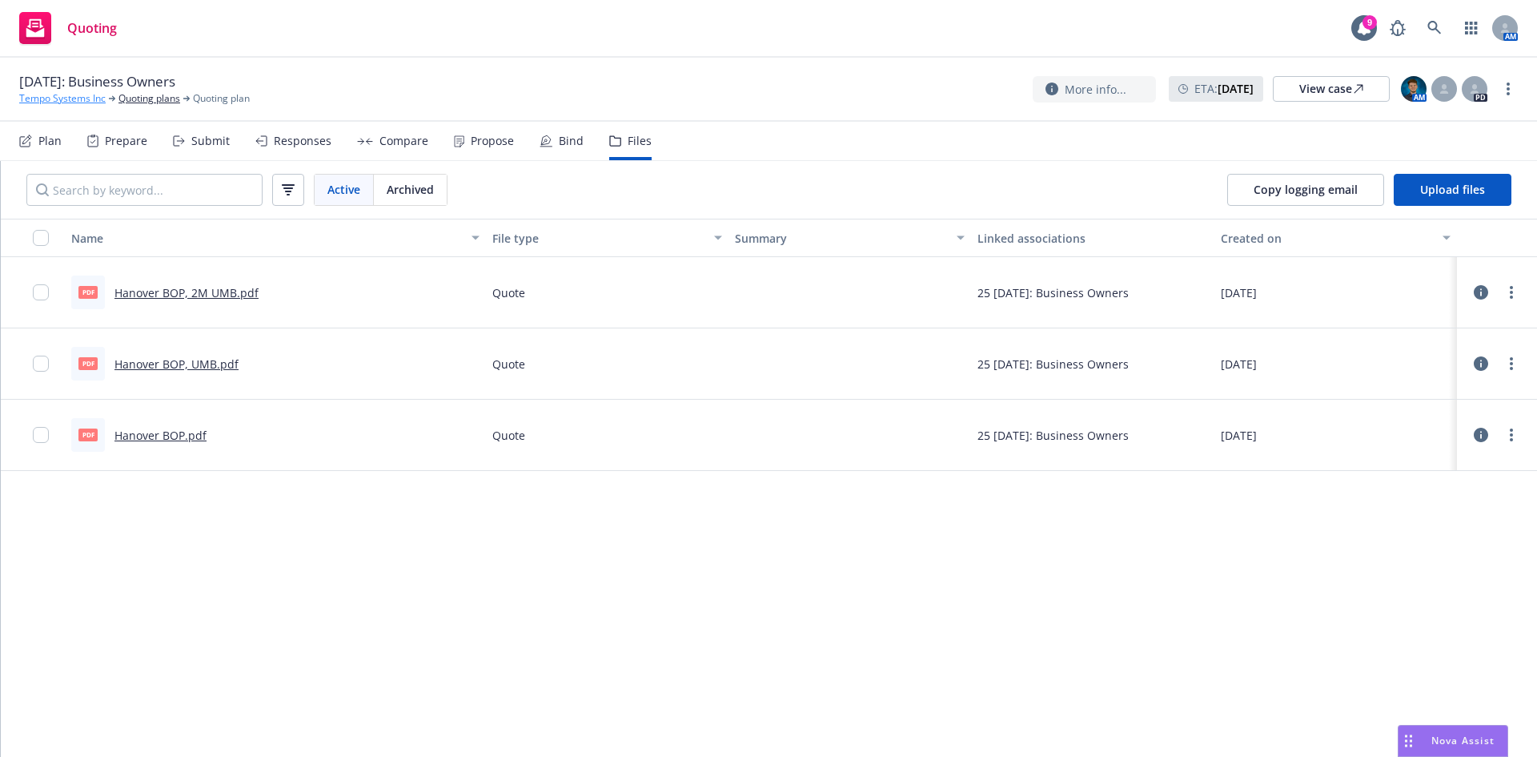
click at [51, 97] on link "Tempo Systems Inc" at bounding box center [62, 98] width 86 height 14
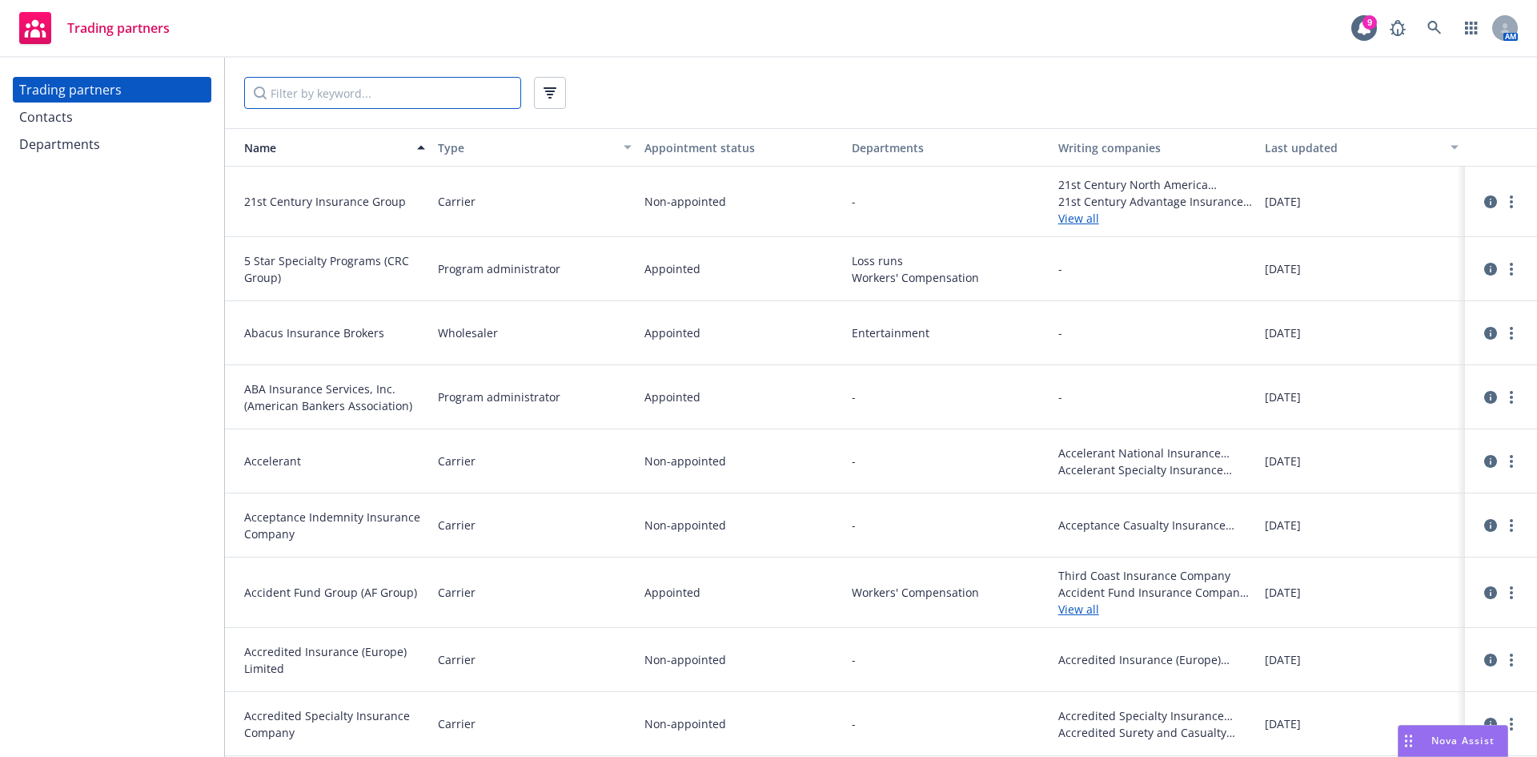
click at [381, 94] on input "Filter by keyword..." at bounding box center [382, 93] width 277 height 32
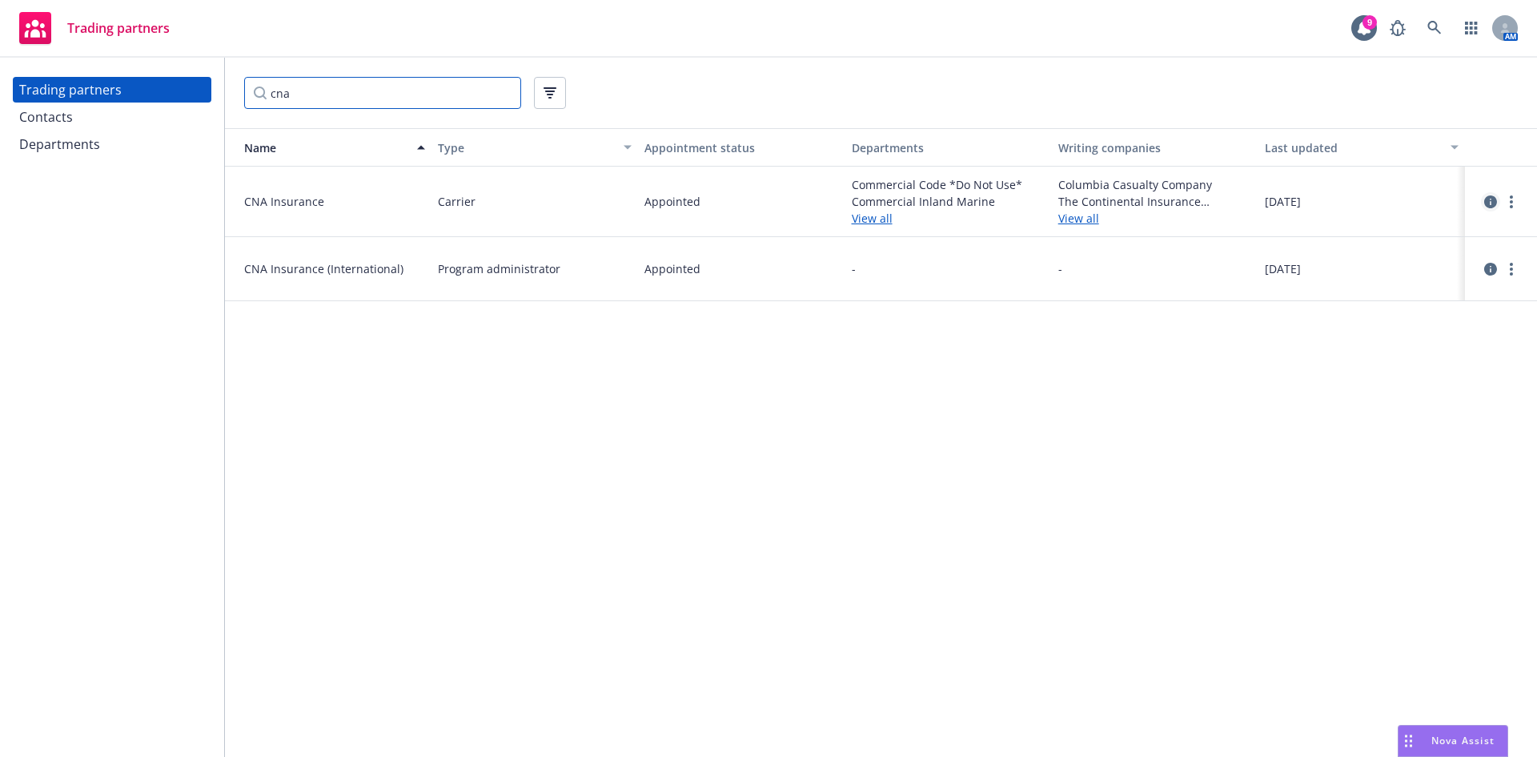
type input "cna"
click at [1488, 207] on icon "circleInformation" at bounding box center [1491, 201] width 13 height 13
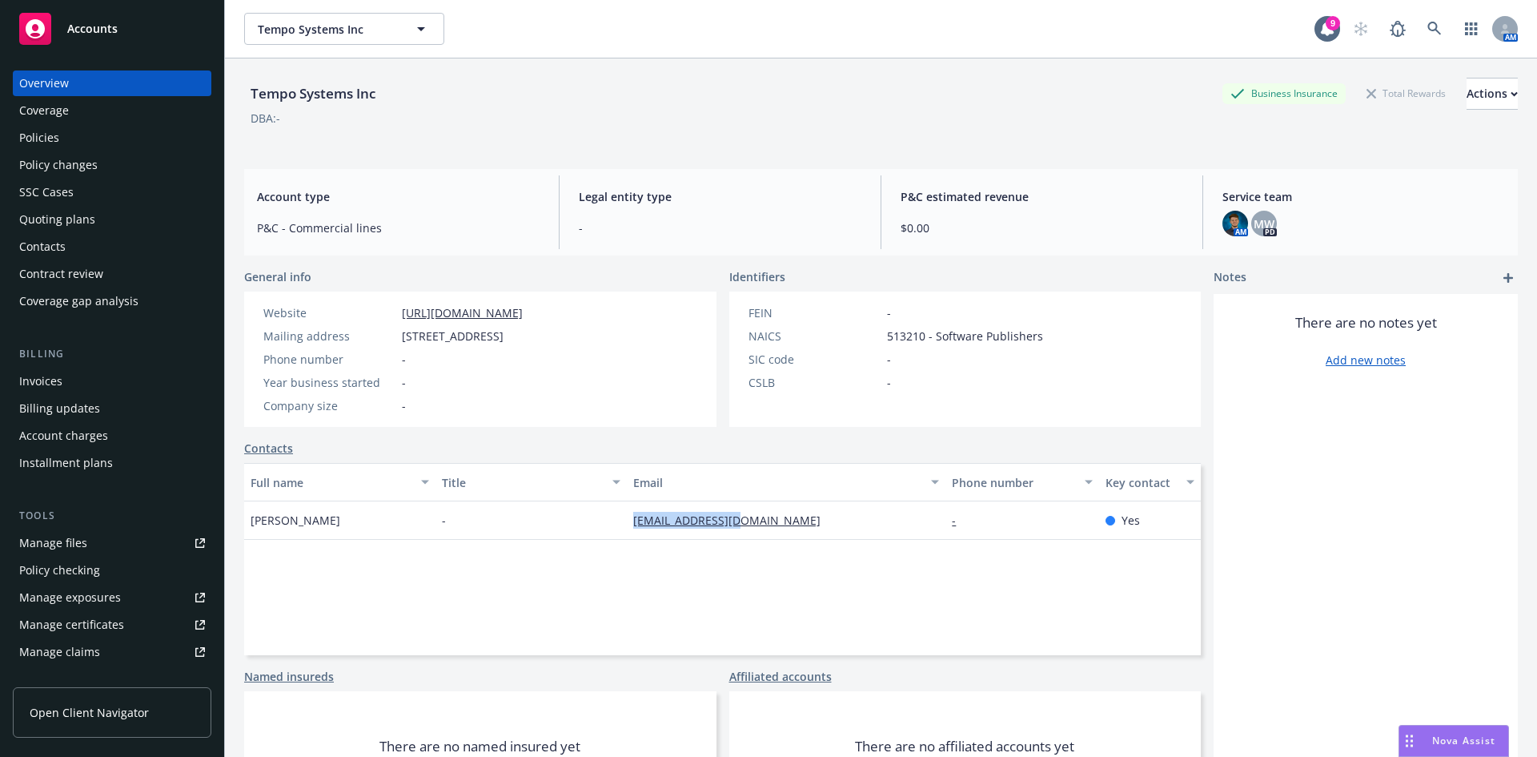
drag, startPoint x: 770, startPoint y: 525, endPoint x: 615, endPoint y: 520, distance: 154.6
click at [616, 518] on div "Drew Holmen - [EMAIL_ADDRESS][DOMAIN_NAME] - Yes" at bounding box center [722, 520] width 957 height 38
copy div "[EMAIL_ADDRESS][DOMAIN_NAME]"
